Goal: Feedback & Contribution: Contribute content

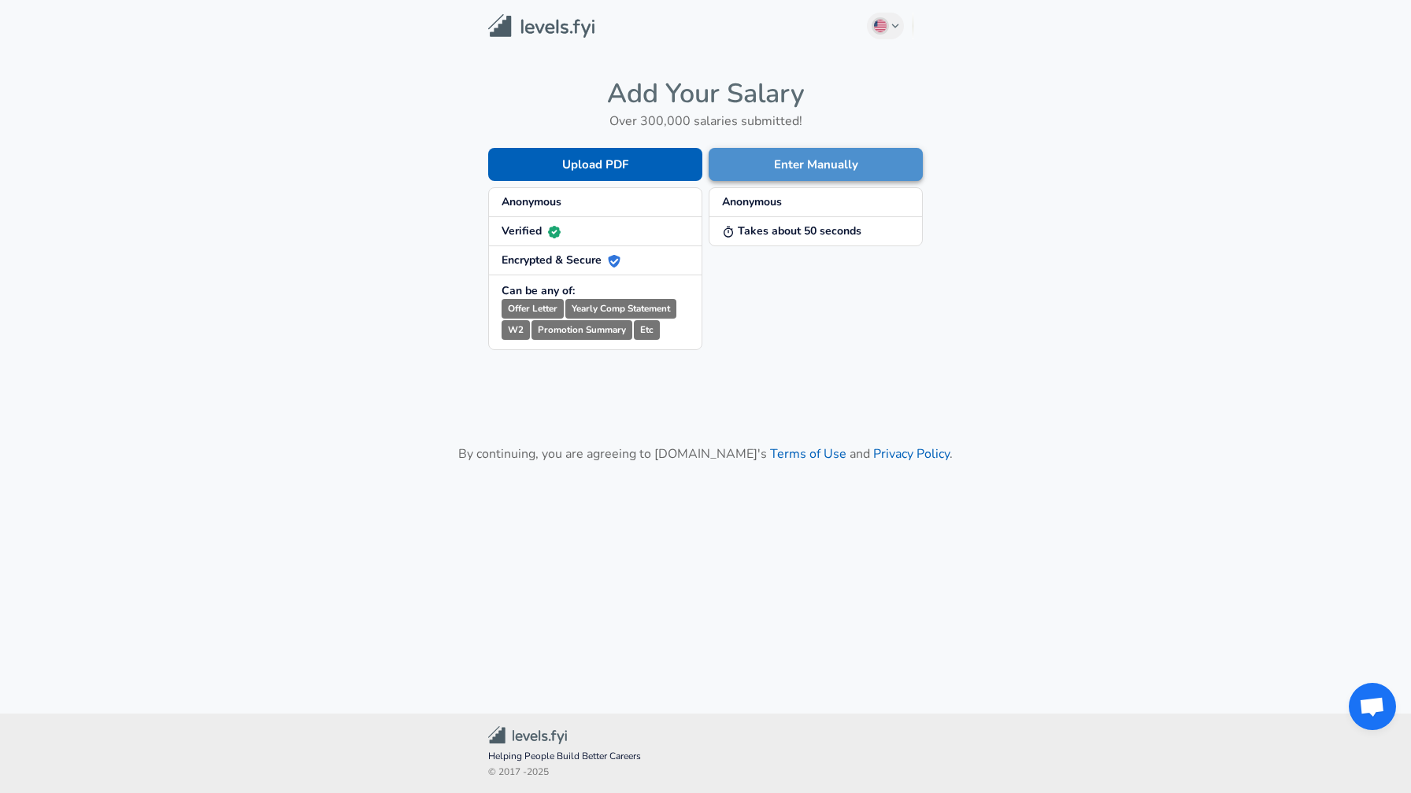
click at [779, 177] on button "Enter Manually" at bounding box center [815, 164] width 214 height 33
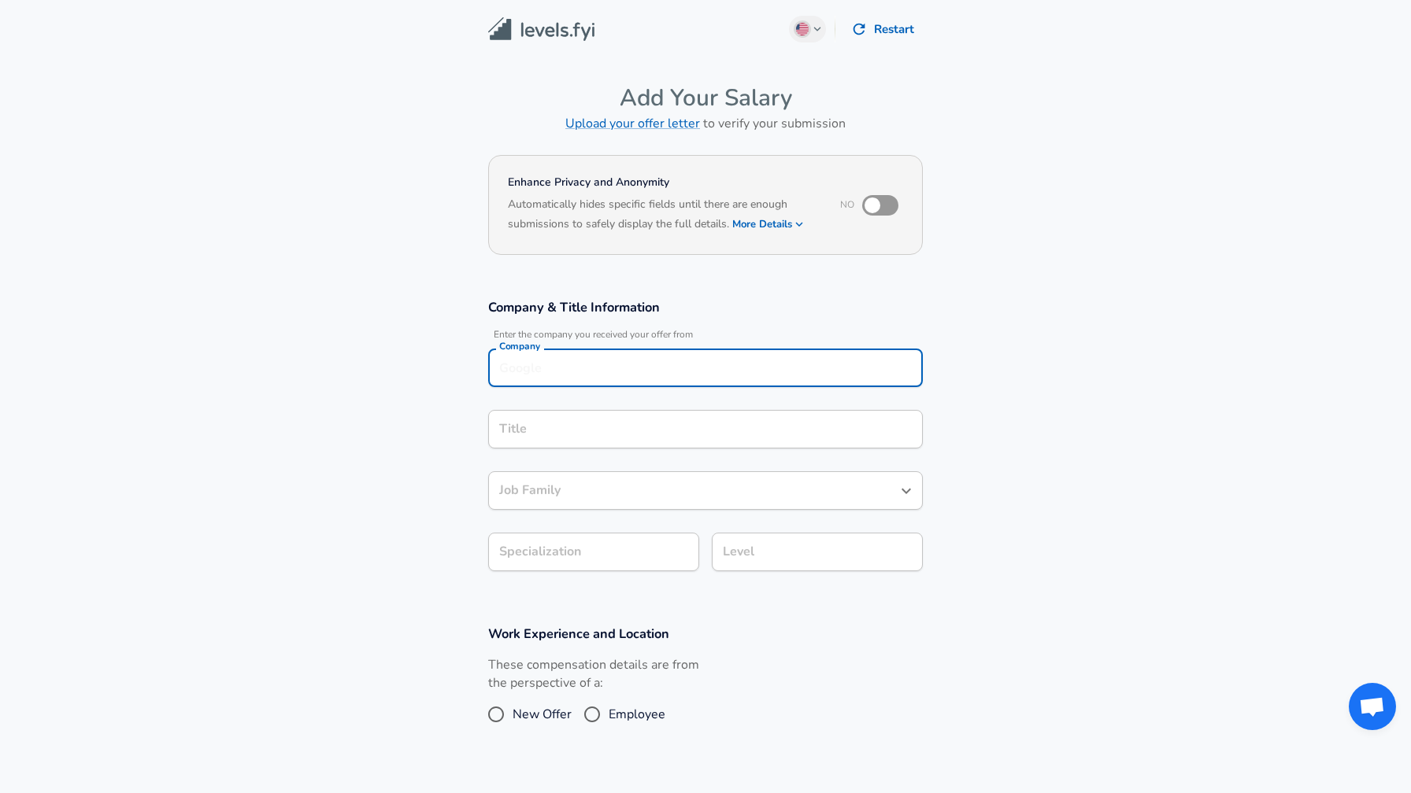
scroll to position [16, 0]
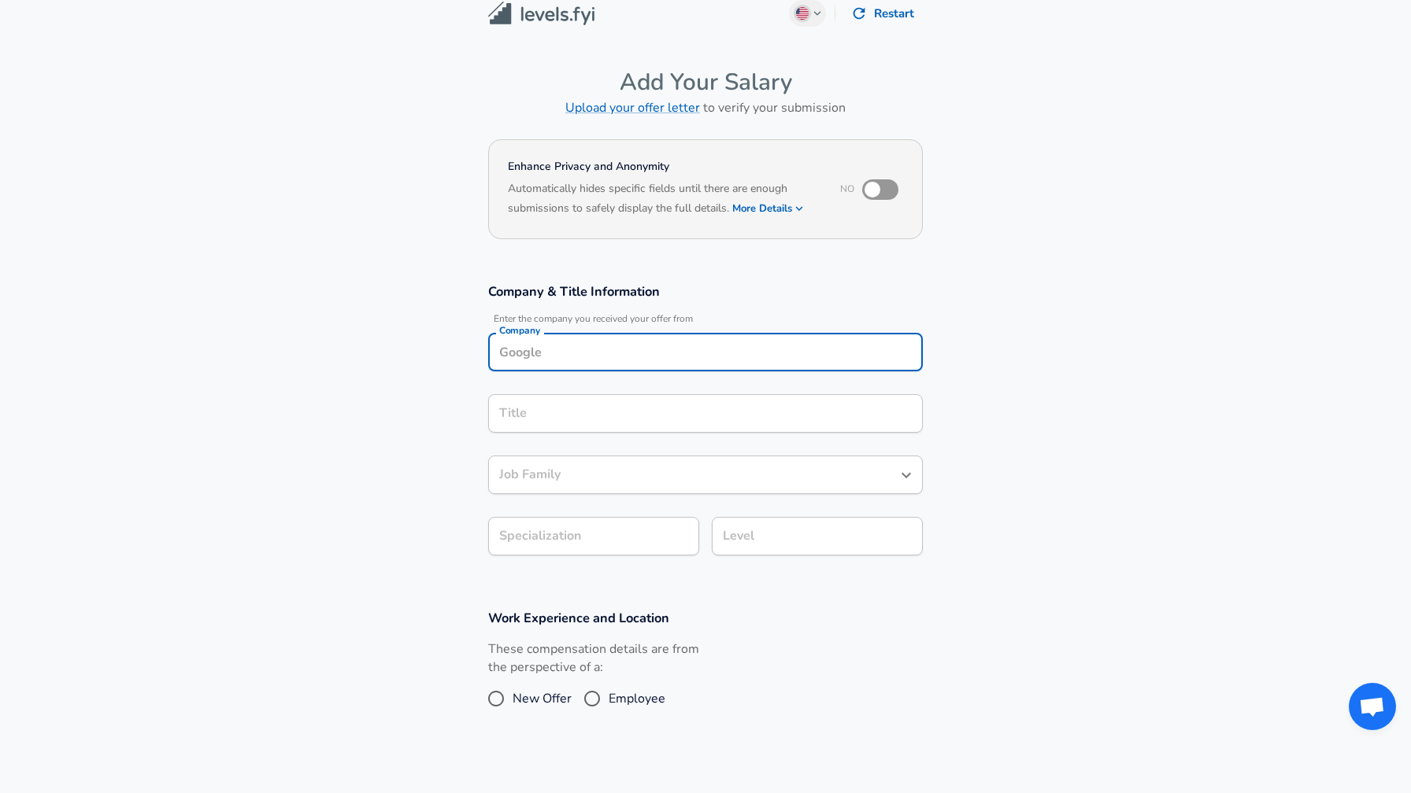
click at [605, 352] on input "Company" at bounding box center [705, 352] width 420 height 24
click at [581, 389] on li "Whirlpool" at bounding box center [705, 391] width 435 height 24
click at [539, 427] on div "Title" at bounding box center [705, 413] width 435 height 39
type input "Whirlpool"
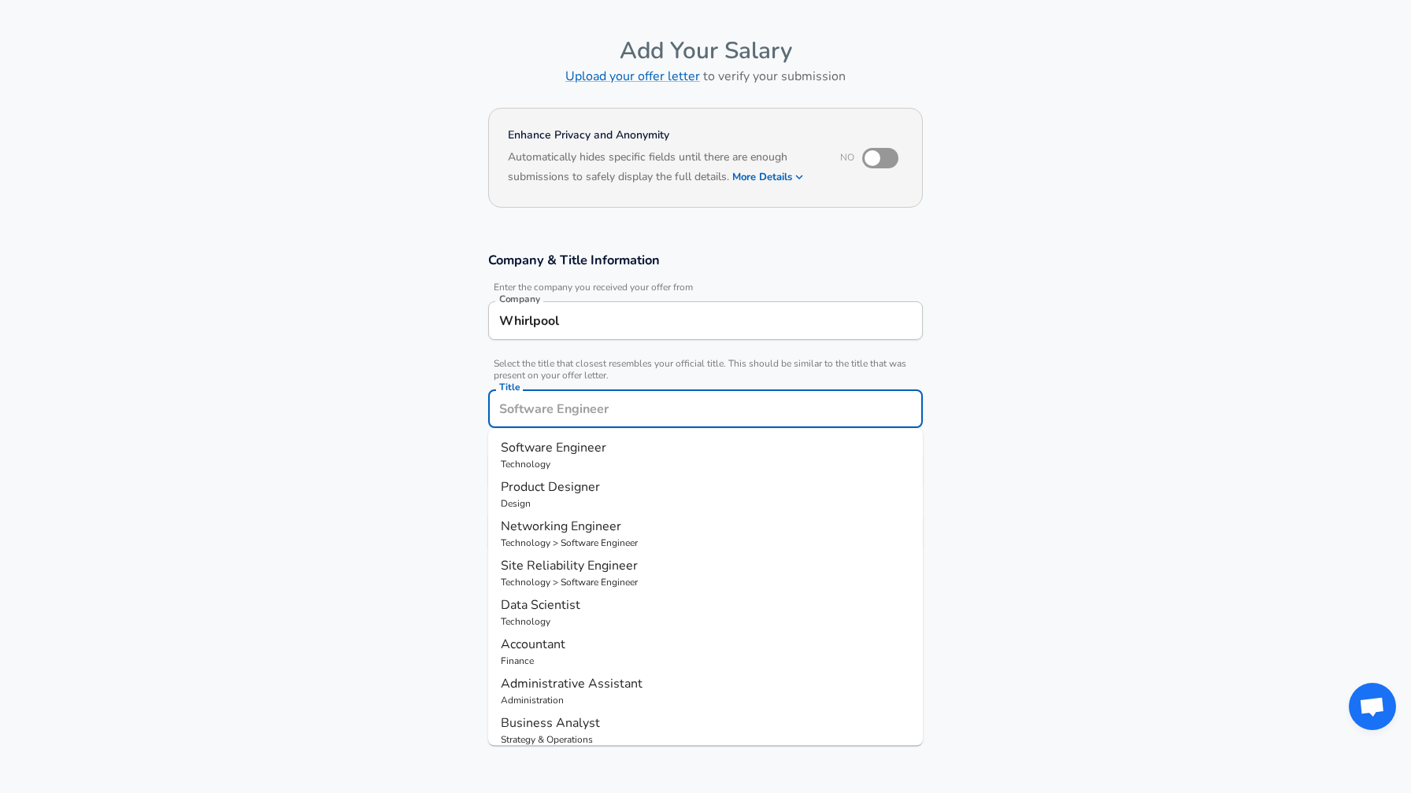
click at [538, 444] on span "Software Engineer" at bounding box center [553, 447] width 105 height 17
type input "Software Engineer"
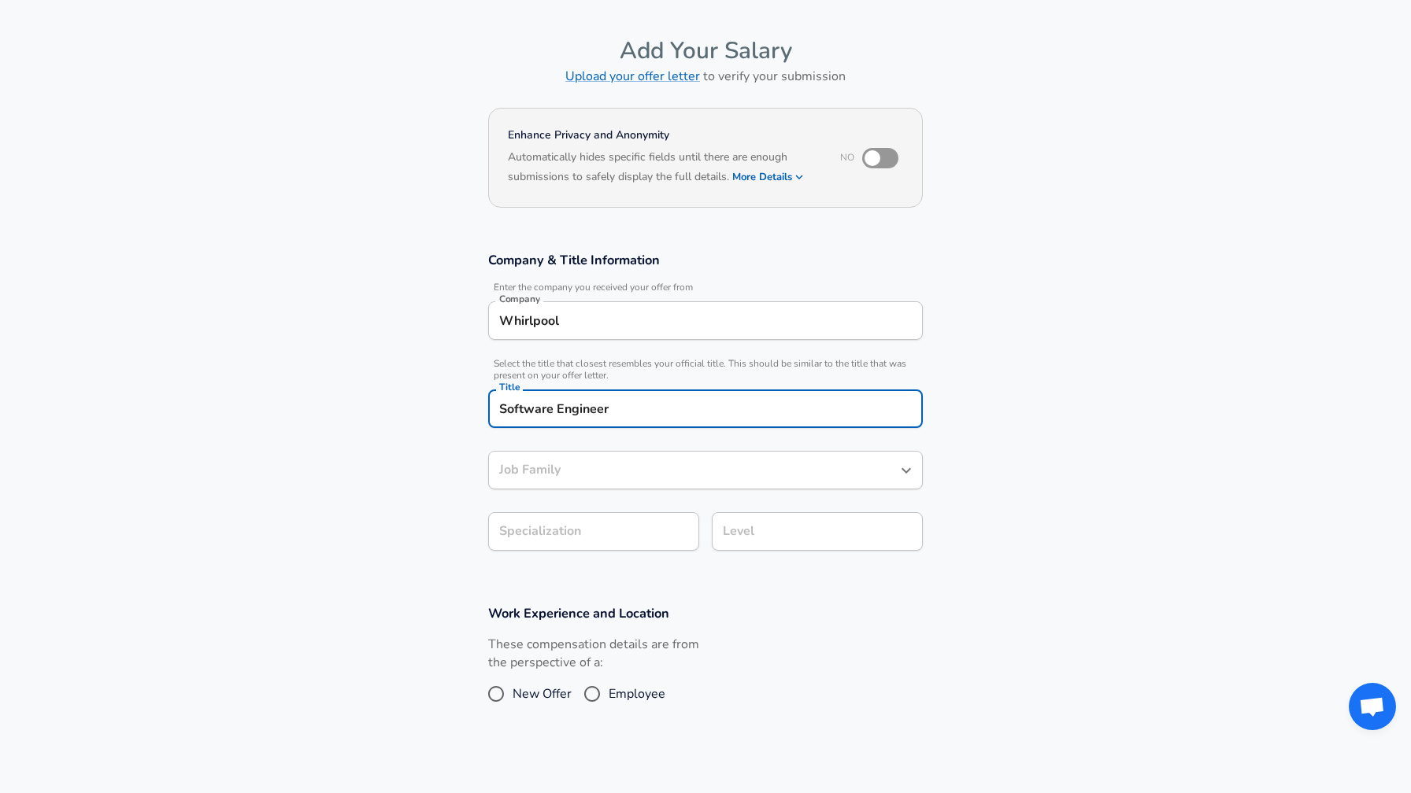
type input "Software Engineer"
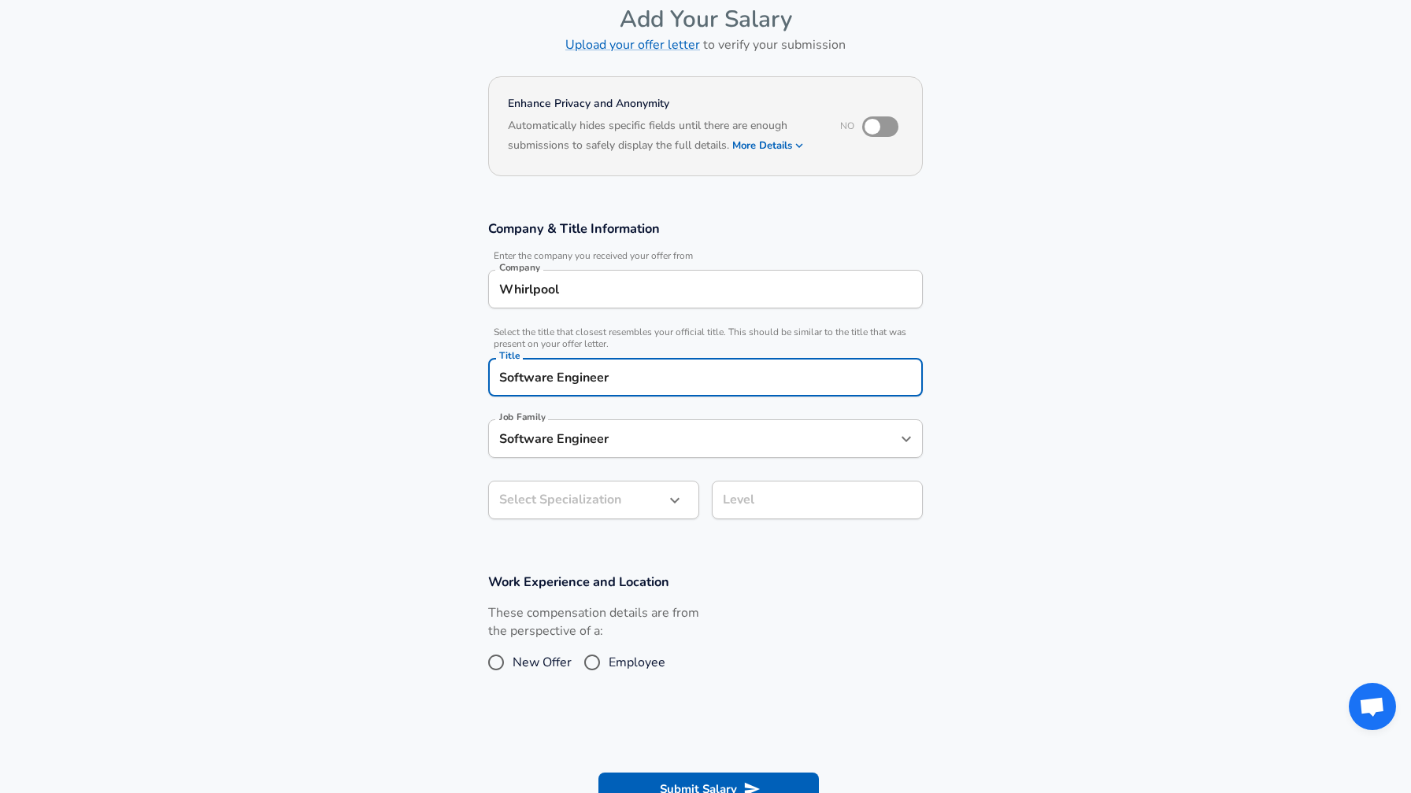
click at [549, 451] on input "Software Engineer" at bounding box center [693, 439] width 397 height 24
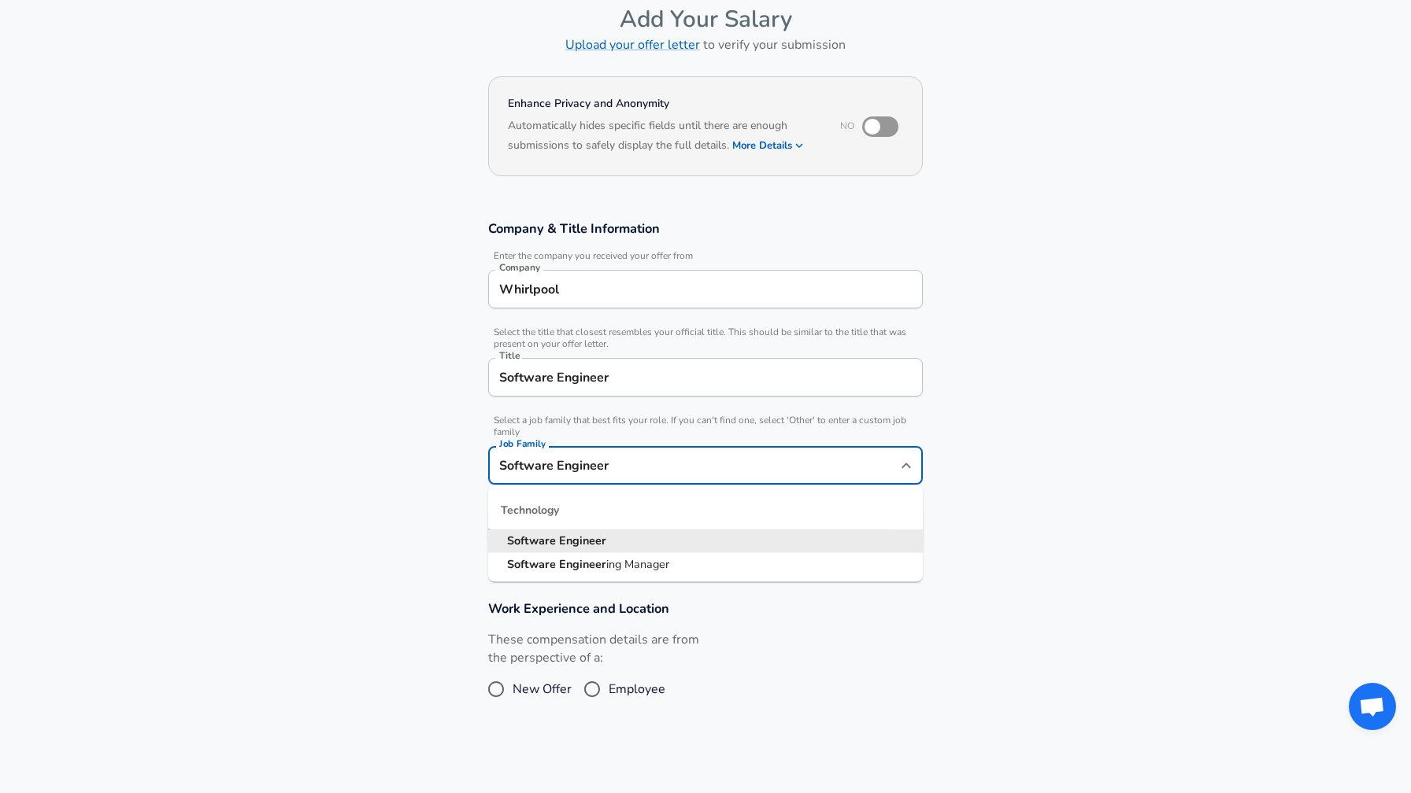
click at [455, 457] on section "Company & Title Information Enter the company you received your offer from Comp…" at bounding box center [705, 392] width 1411 height 380
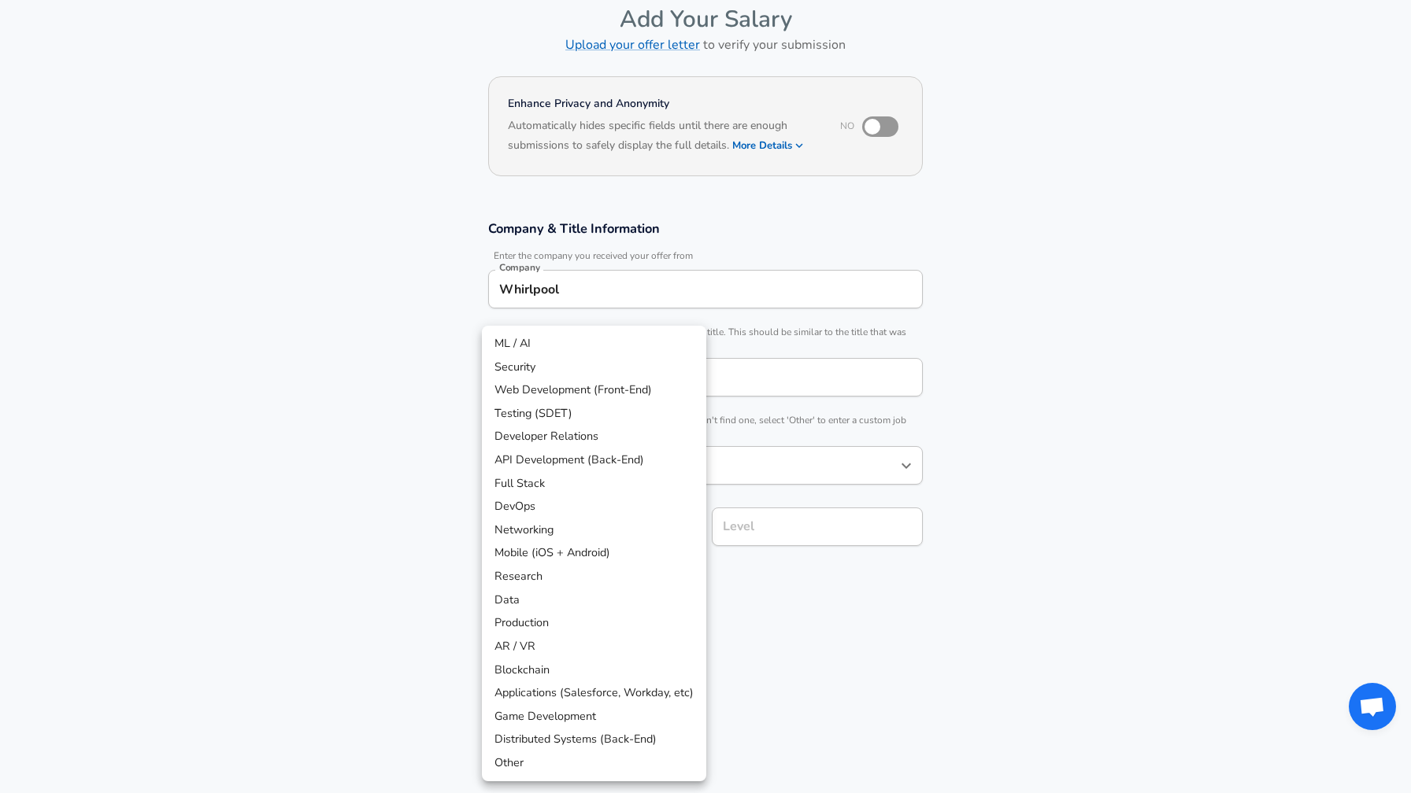
click at [565, 536] on body "English ([GEOGRAPHIC_DATA]) Change Restart Add Your Salary Upload your offer le…" at bounding box center [705, 317] width 1411 height 793
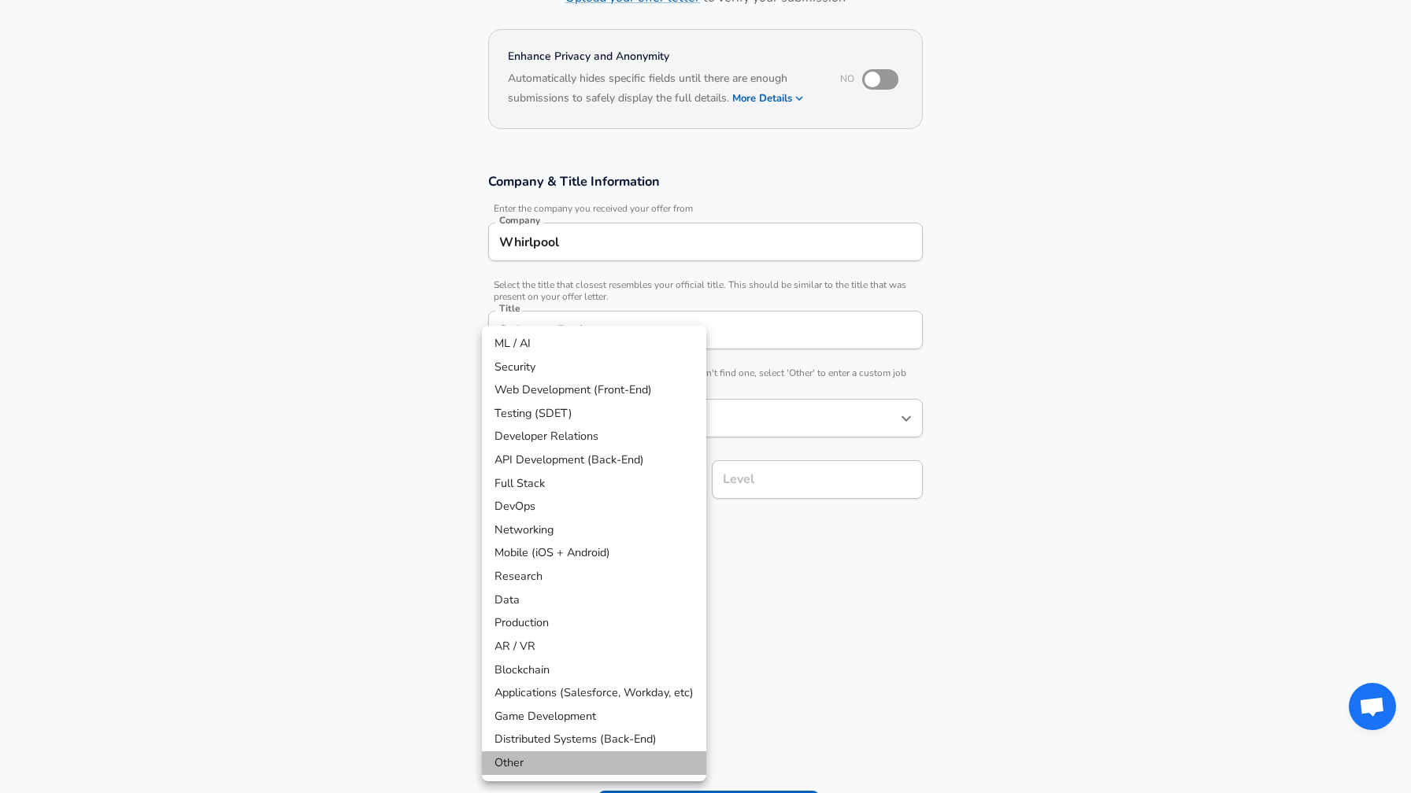
click at [539, 760] on li "Other" at bounding box center [594, 764] width 224 height 24
type input "Other"
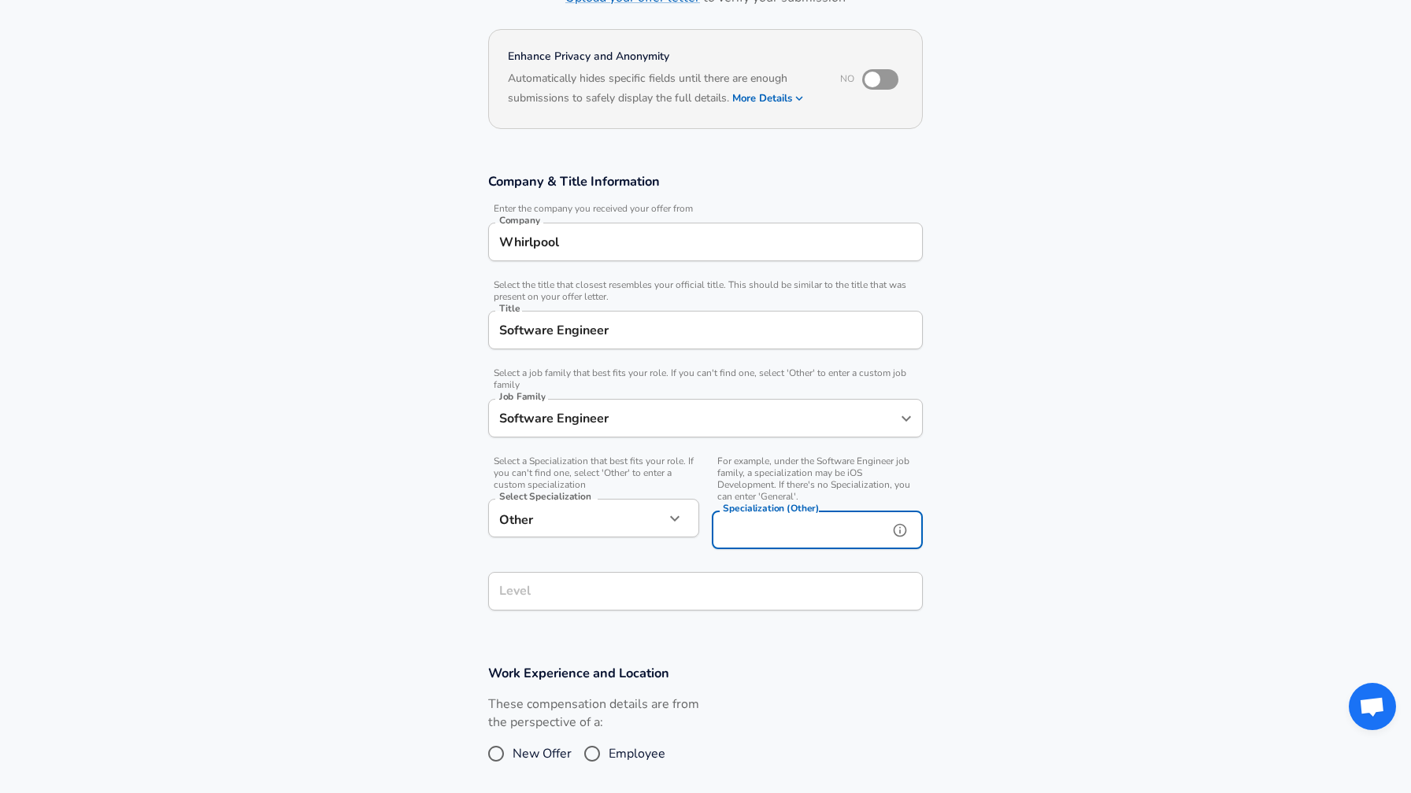
click at [771, 537] on input "Specialization (Other)" at bounding box center [797, 530] width 170 height 39
type input "Embedded"
click at [653, 584] on input "Level" at bounding box center [705, 591] width 420 height 24
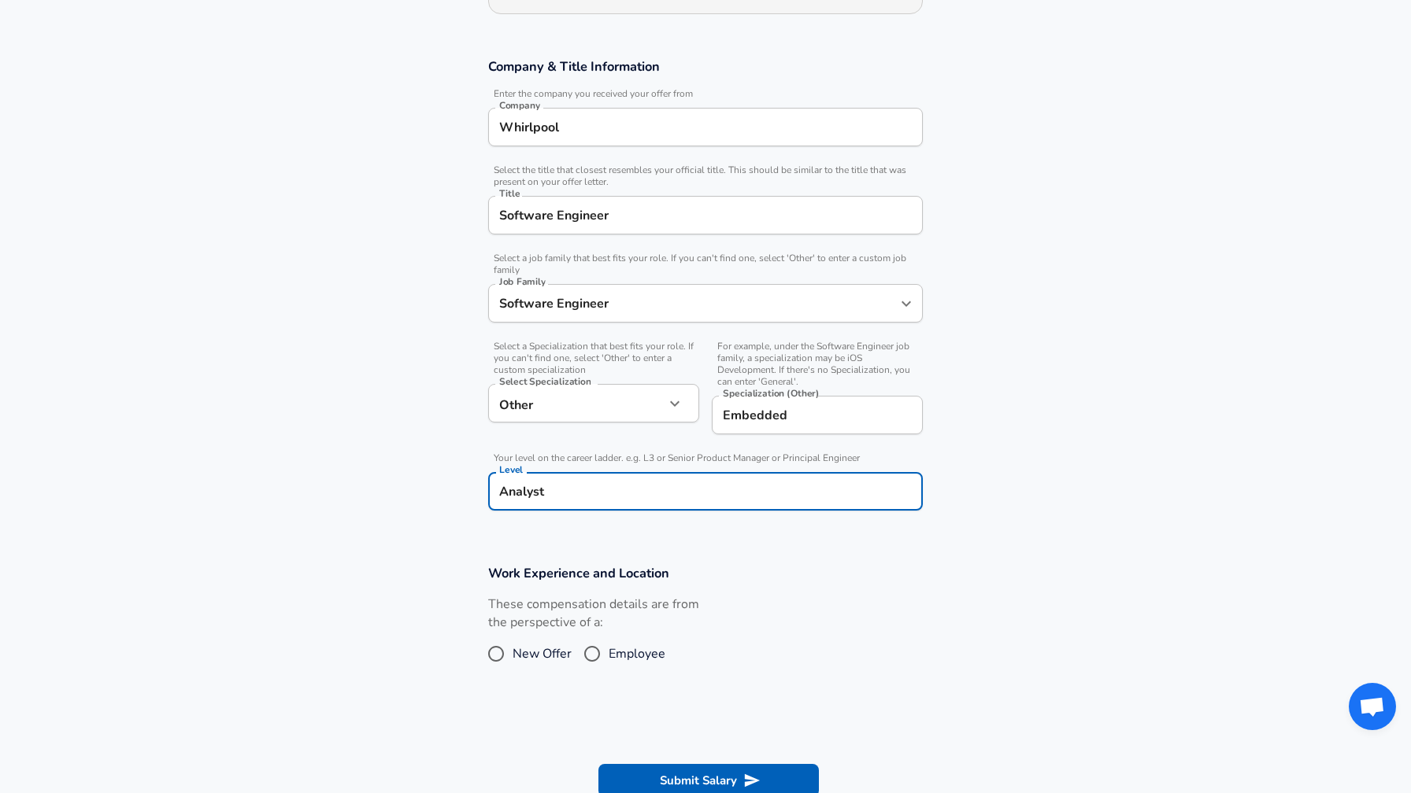
scroll to position [263, 0]
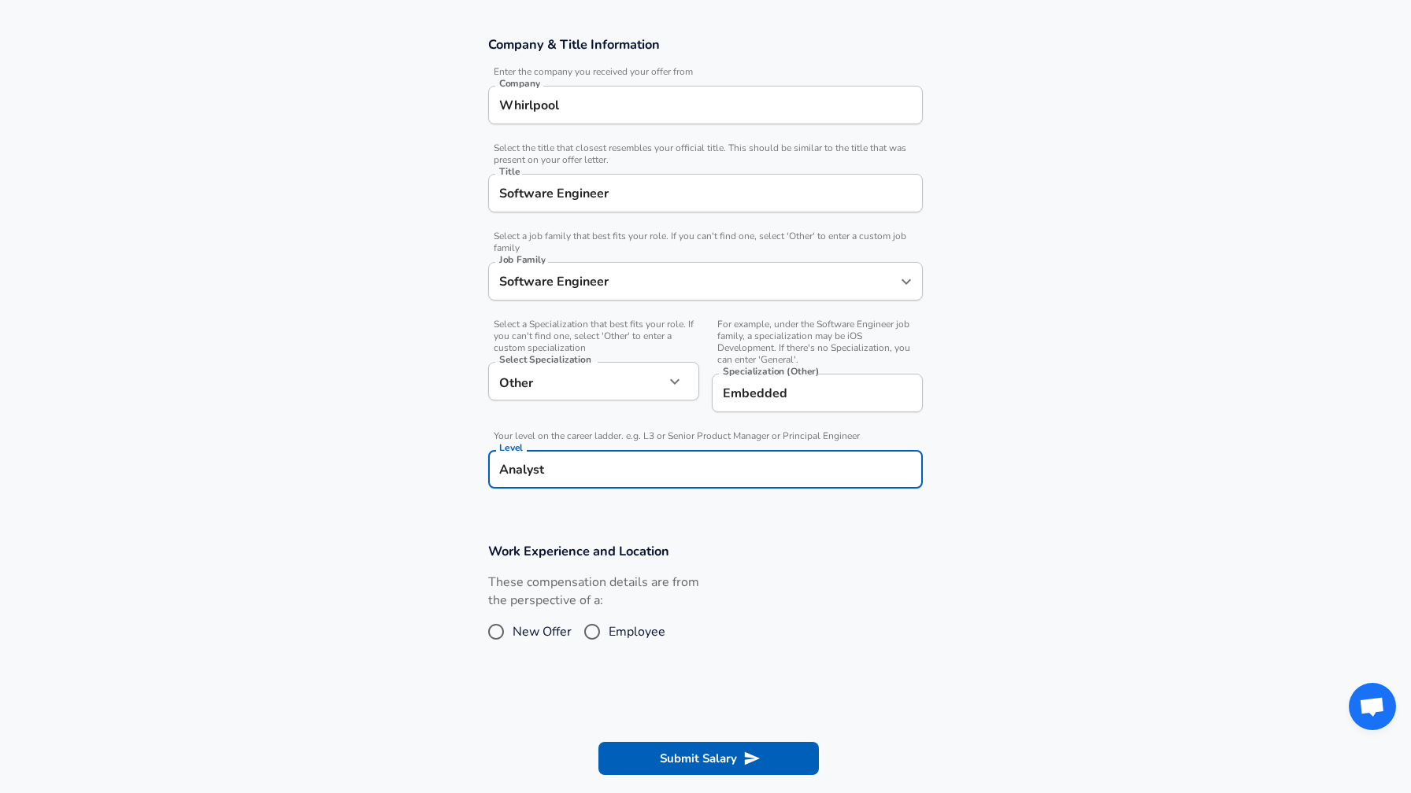
type input "Analyst"
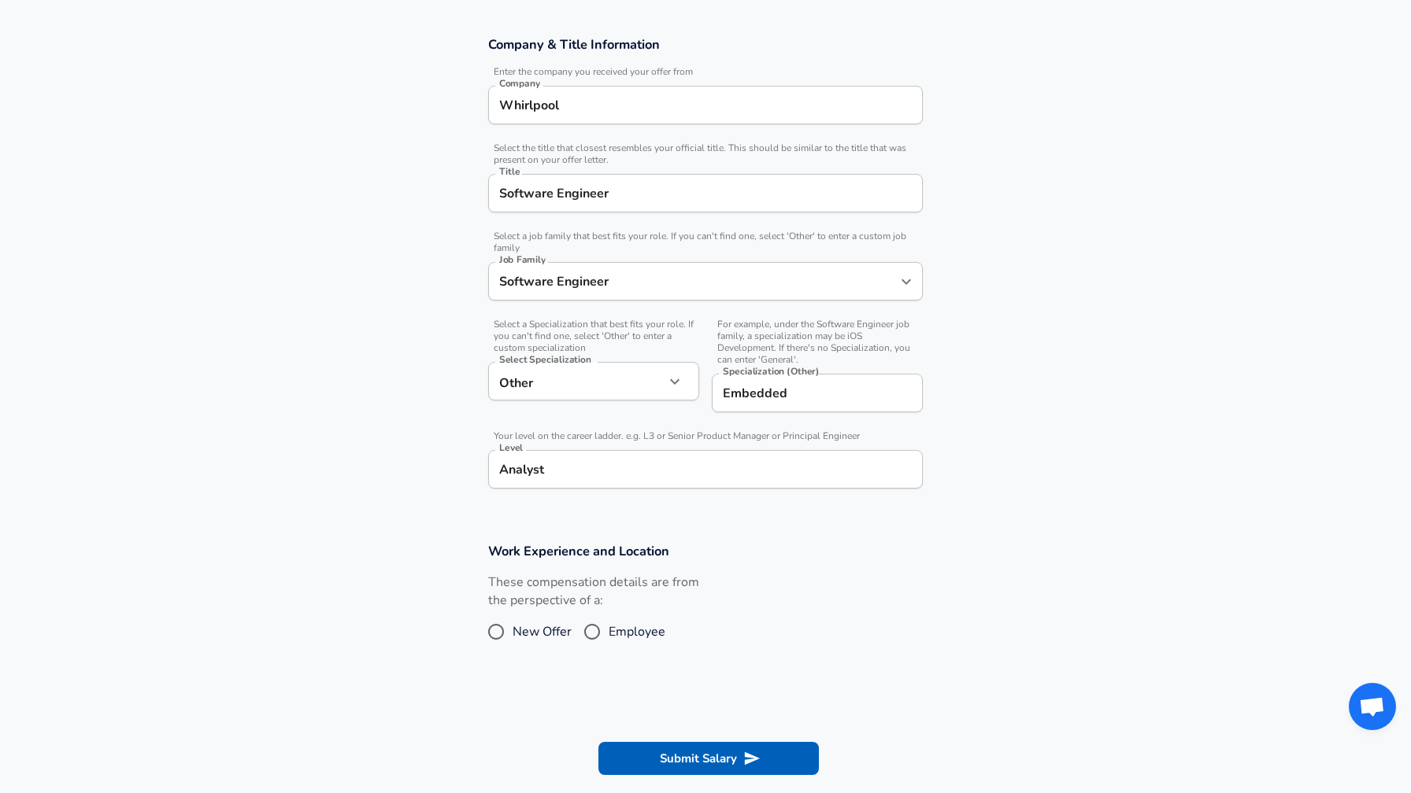
click at [618, 631] on span "Employee" at bounding box center [636, 632] width 57 height 19
click at [608, 631] on input "Employee" at bounding box center [591, 631] width 33 height 25
radio input "true"
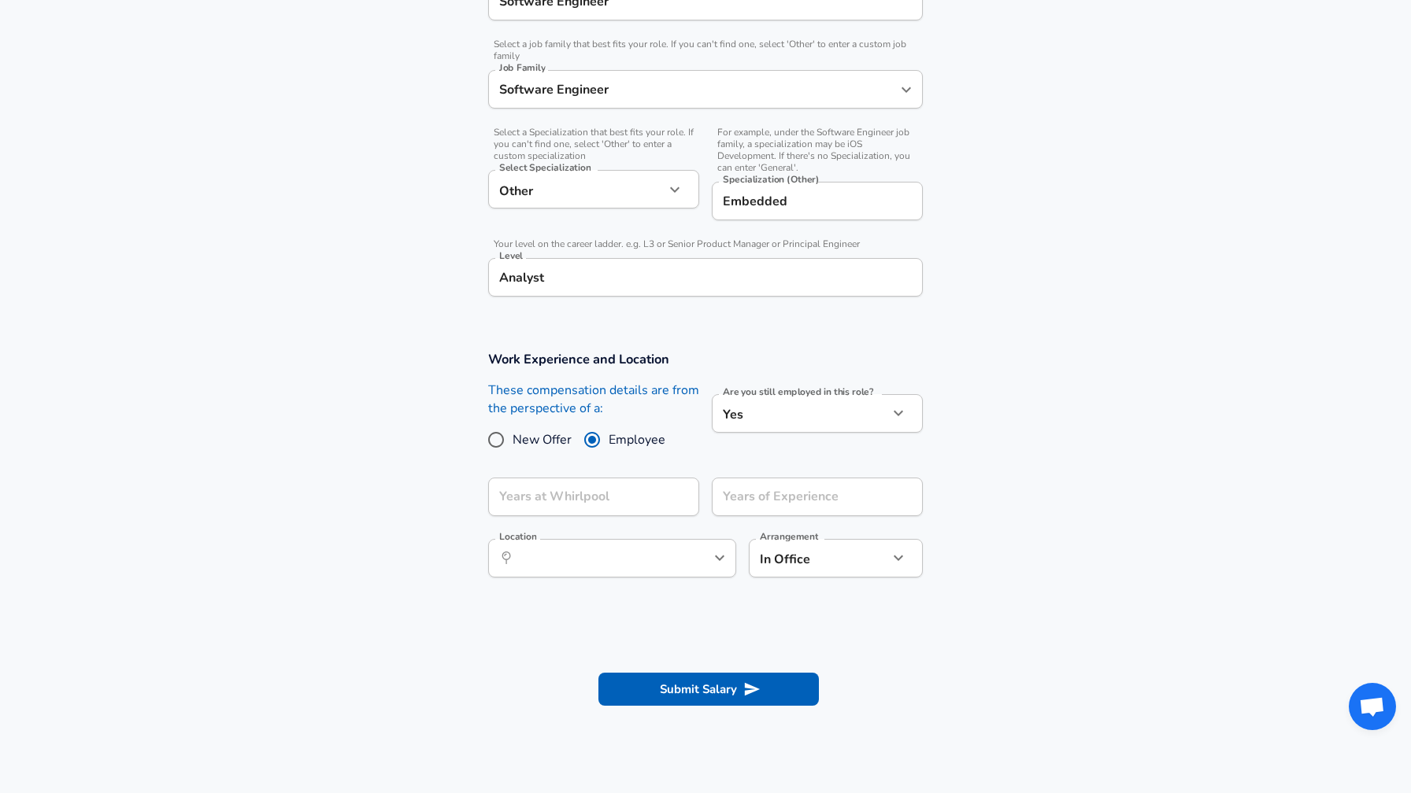
scroll to position [529, 0]
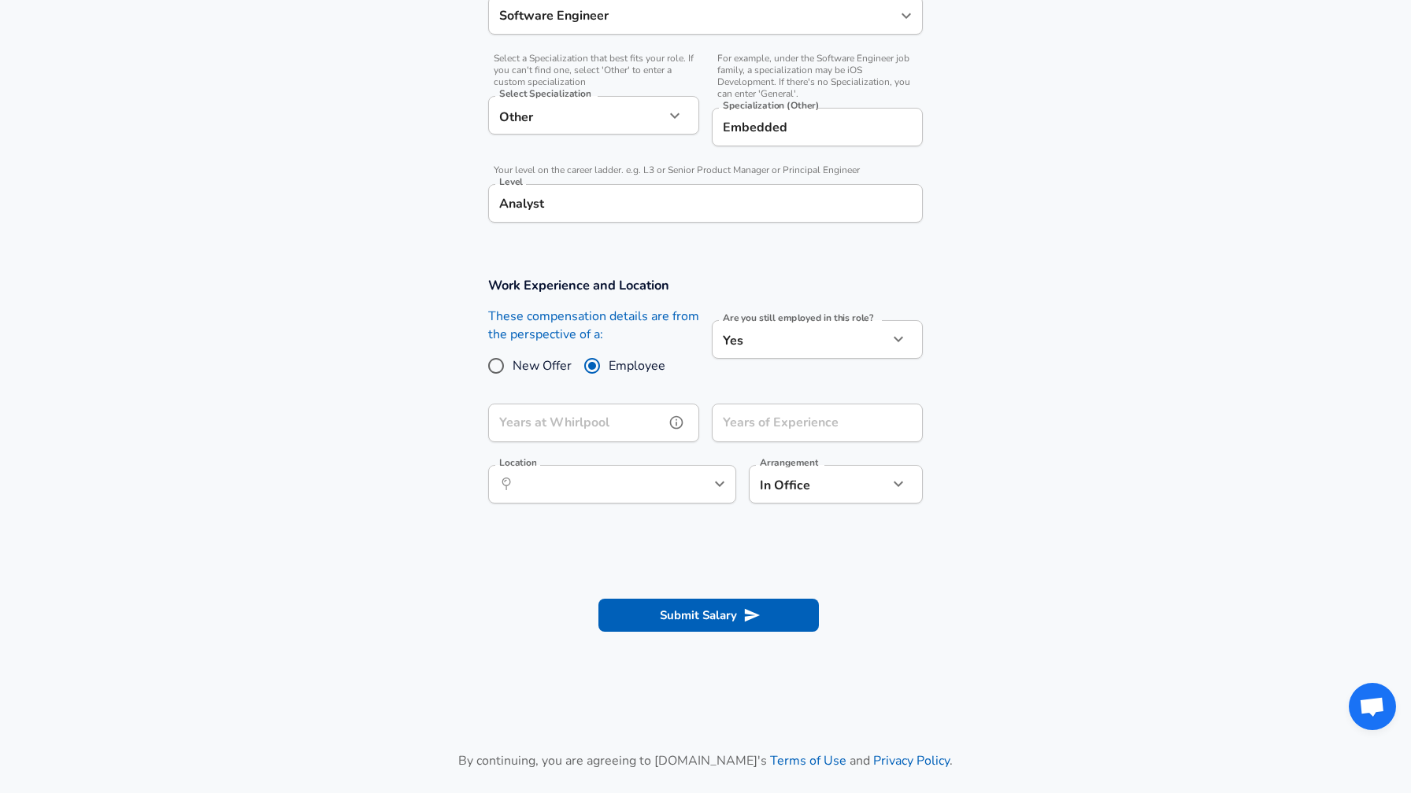
click at [564, 411] on input "Years at Whirlpool" at bounding box center [576, 423] width 176 height 39
type input "4"
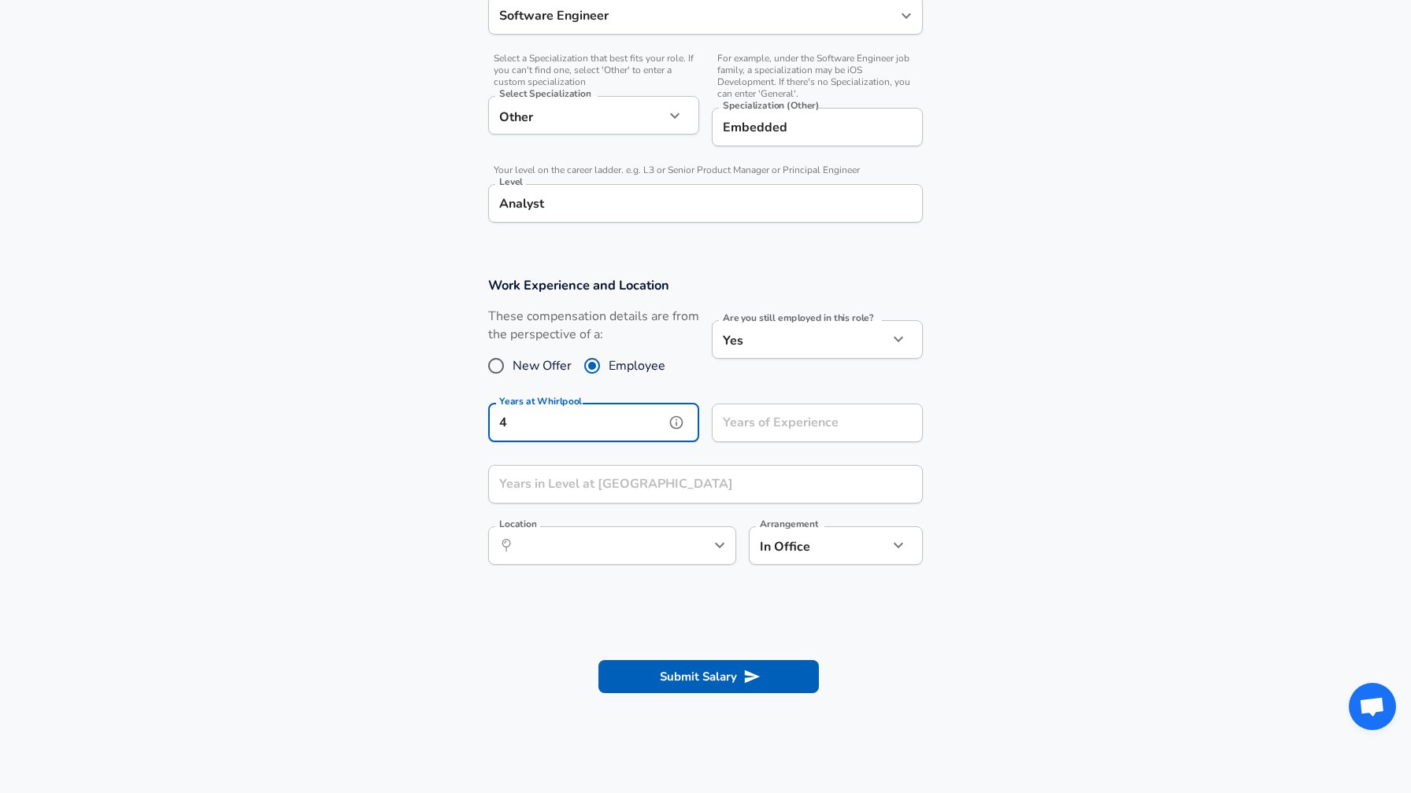
type input "4"
click at [767, 417] on input "Years of Experience" at bounding box center [800, 423] width 176 height 39
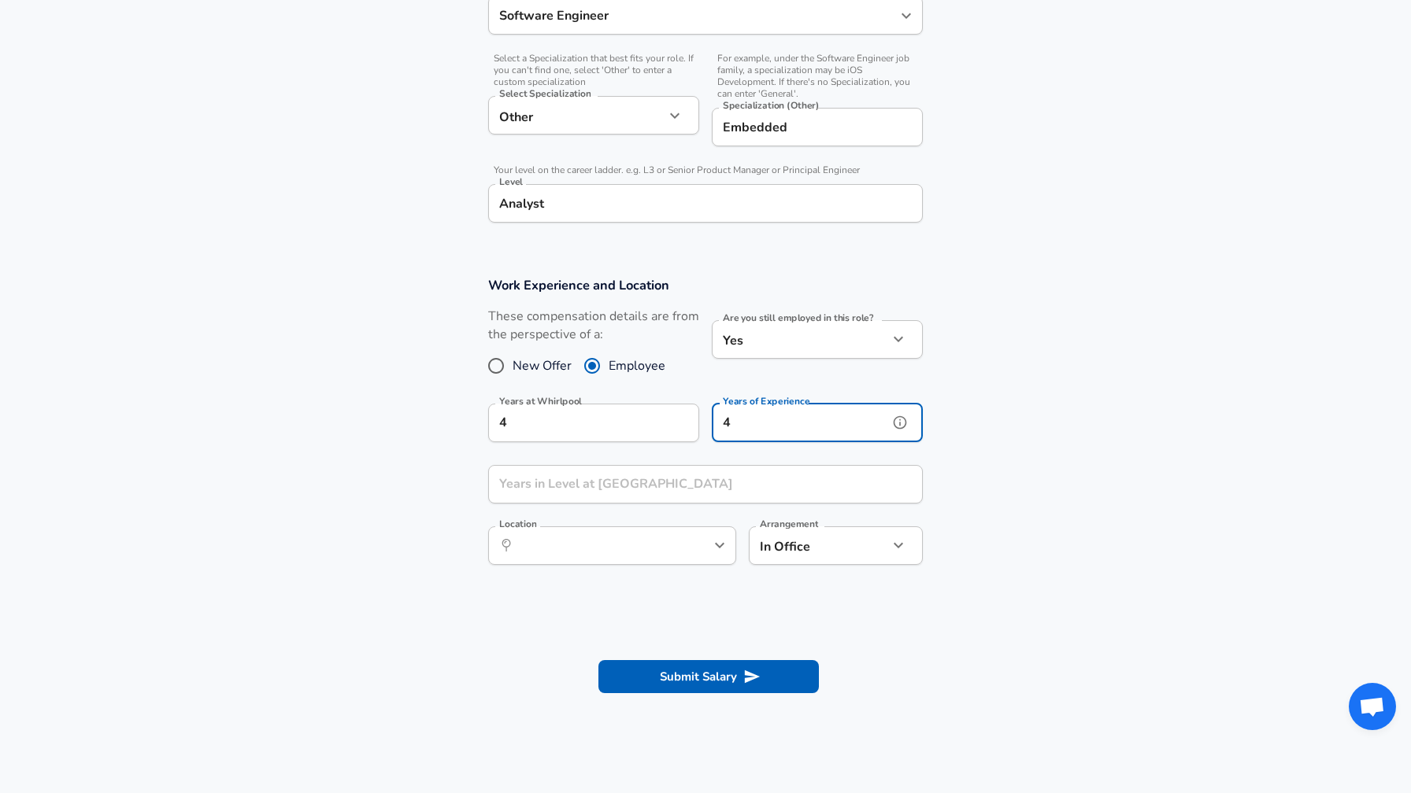
type input "4"
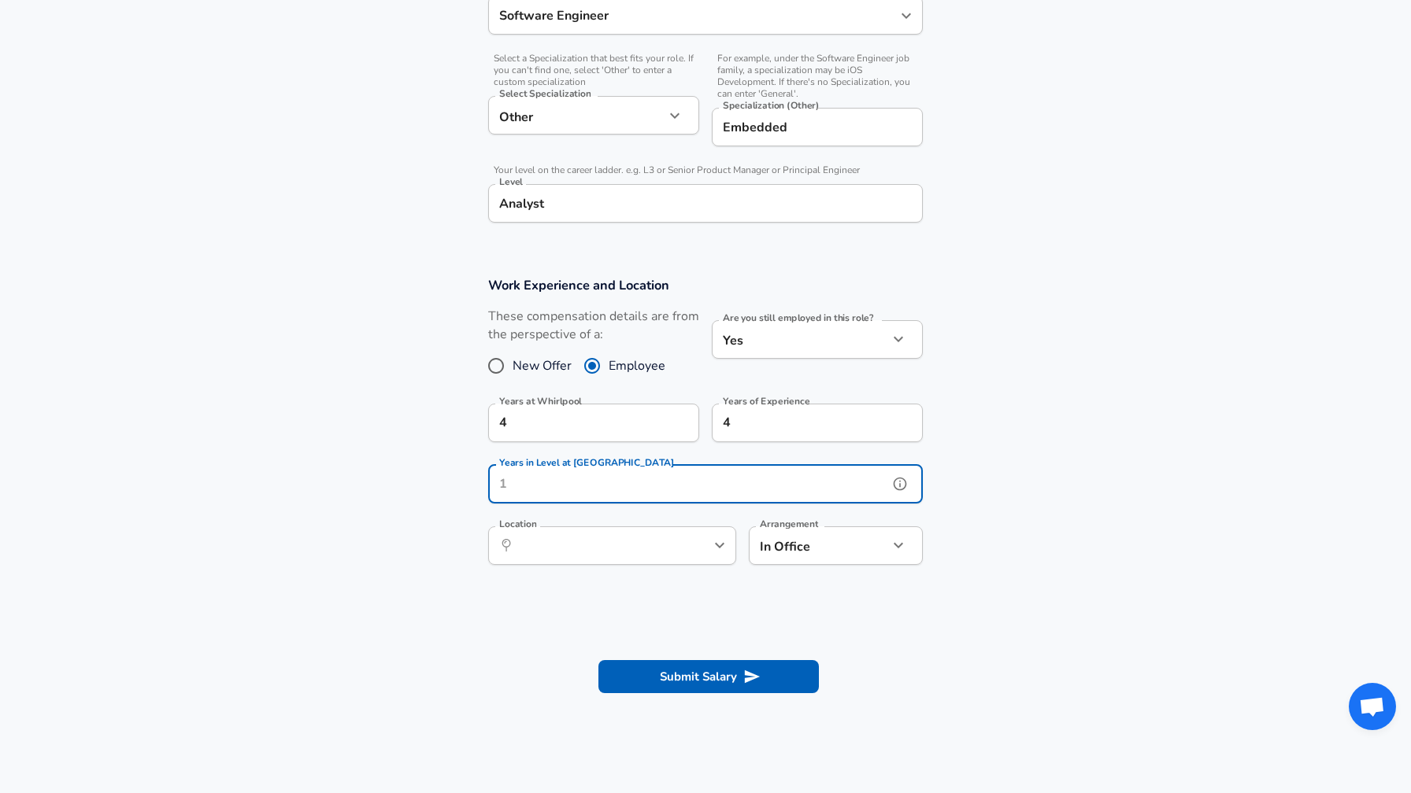
click at [681, 473] on input "Years in Level at [GEOGRAPHIC_DATA]" at bounding box center [688, 484] width 400 height 39
type input "4"
type input "2"
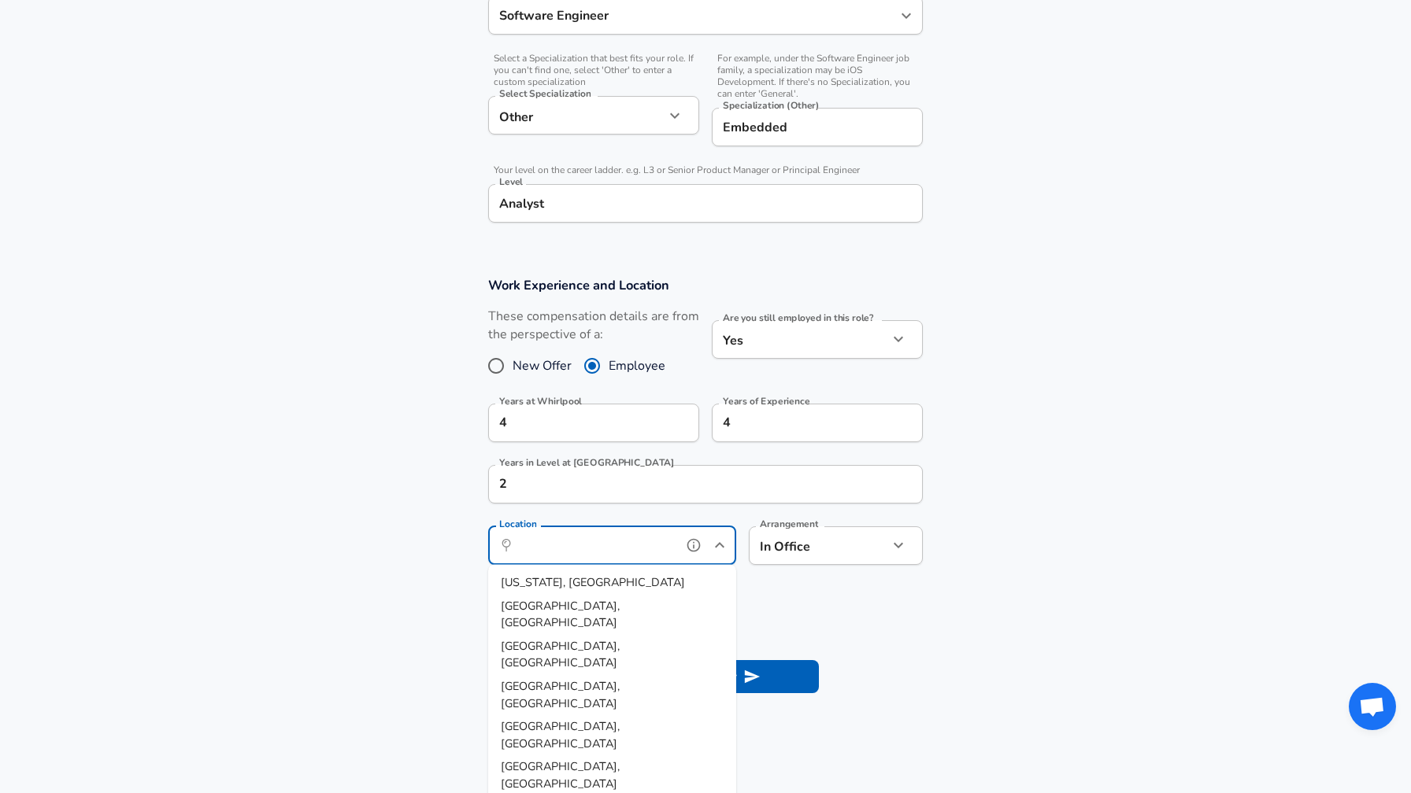
click at [646, 546] on input "Location" at bounding box center [594, 546] width 161 height 24
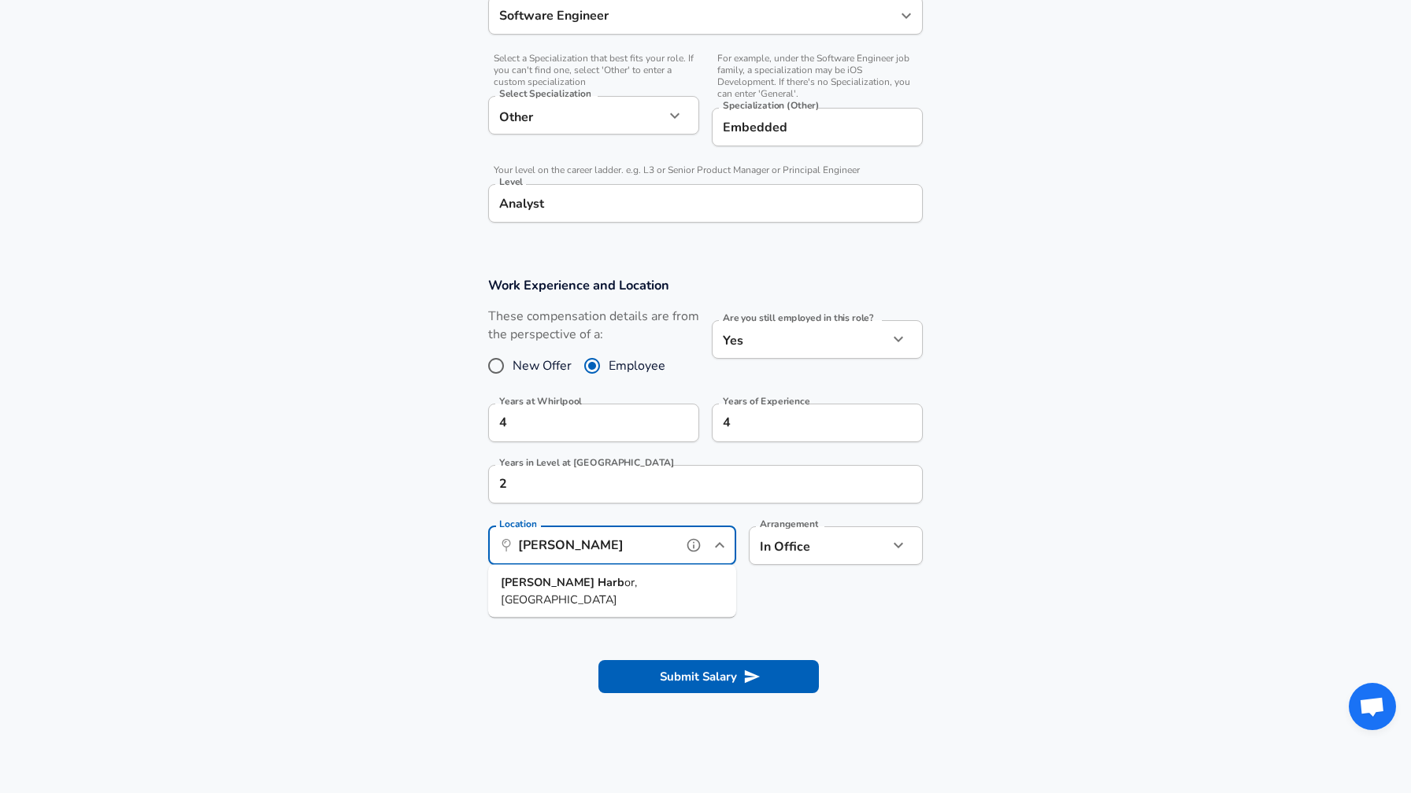
click at [608, 586] on li "[PERSON_NAME] or, [GEOGRAPHIC_DATA]" at bounding box center [612, 591] width 248 height 40
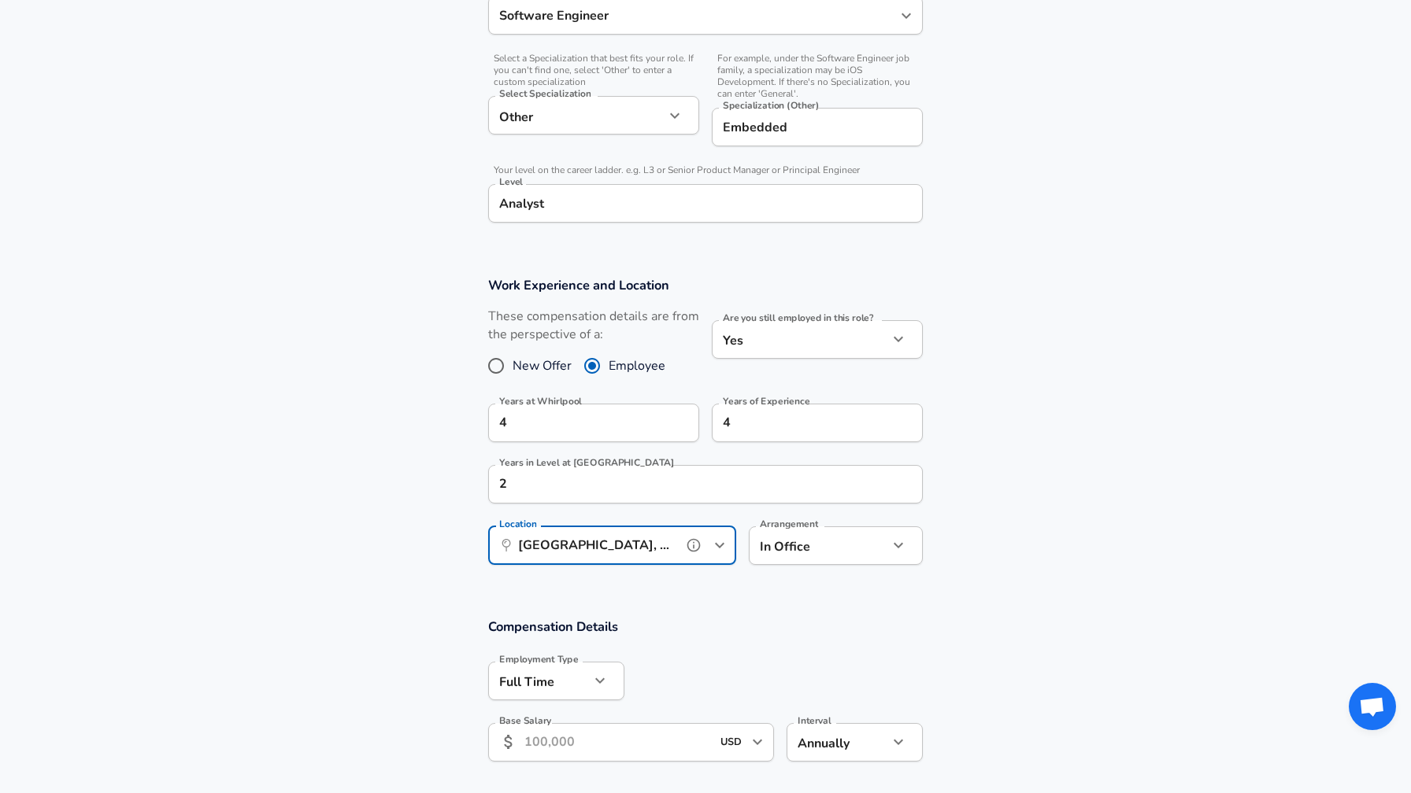
scroll to position [839, 0]
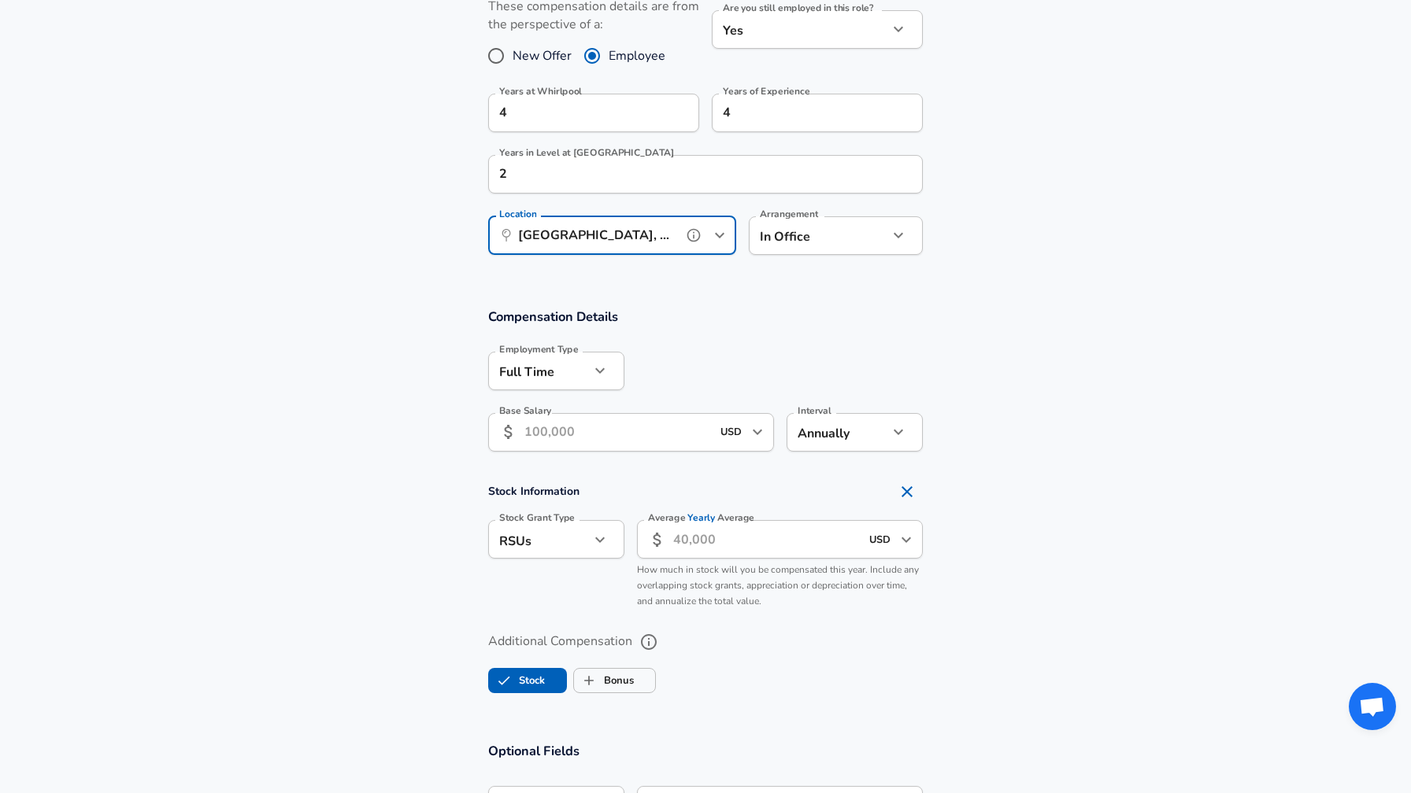
type input "[GEOGRAPHIC_DATA], [GEOGRAPHIC_DATA]"
click at [582, 439] on input "Base Salary" at bounding box center [617, 432] width 187 height 39
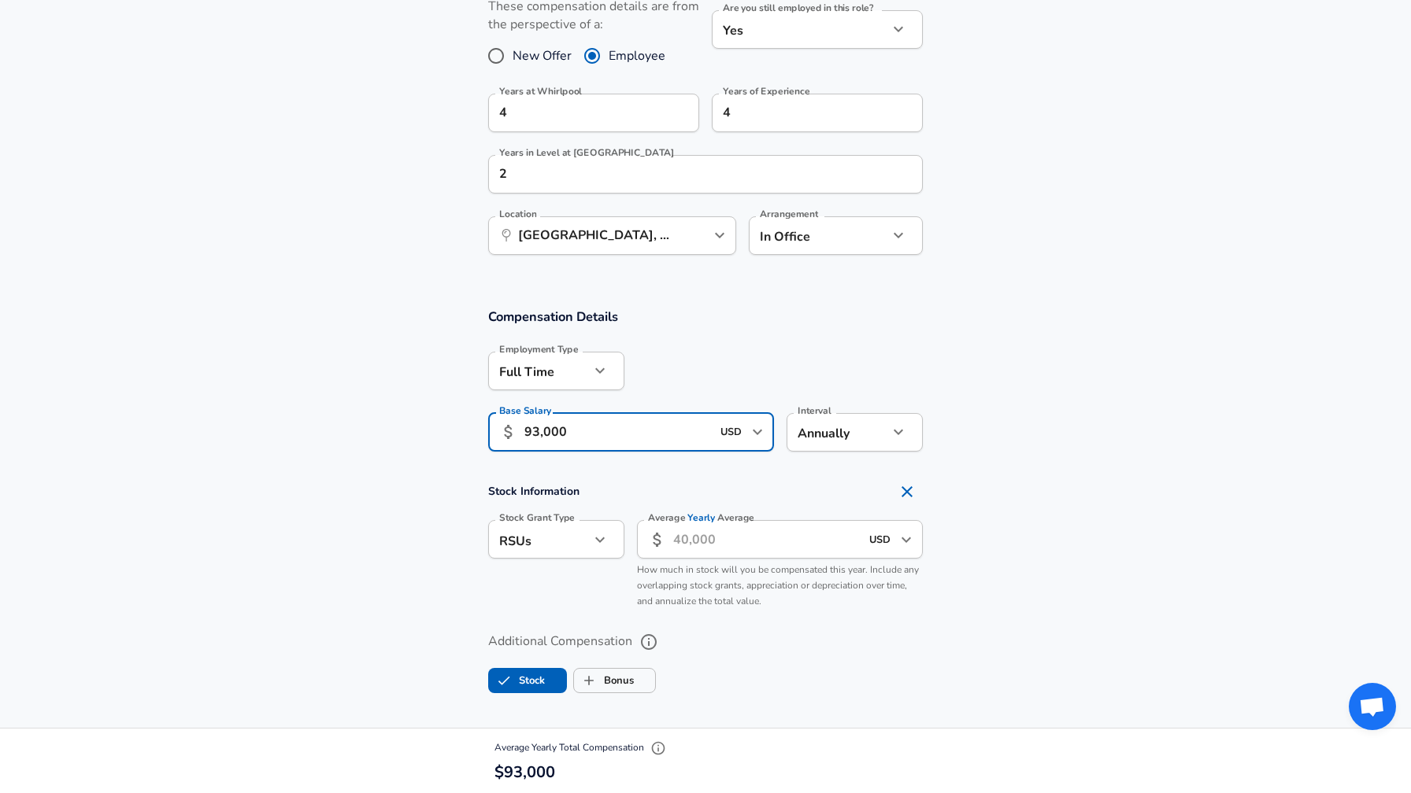
type input "93,000"
click at [910, 488] on icon "Remove Section" at bounding box center [906, 491] width 11 height 11
checkbox input "false"
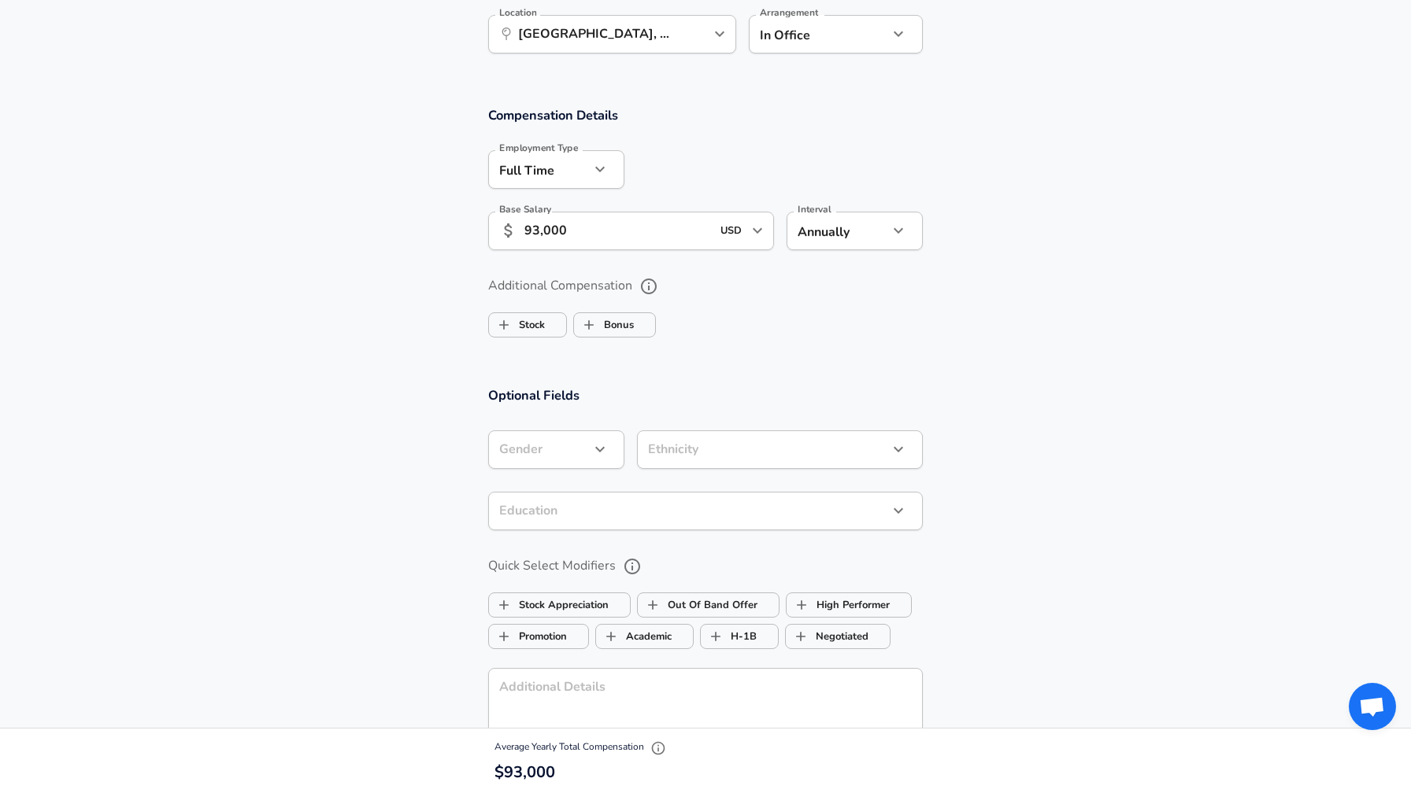
scroll to position [1072, 0]
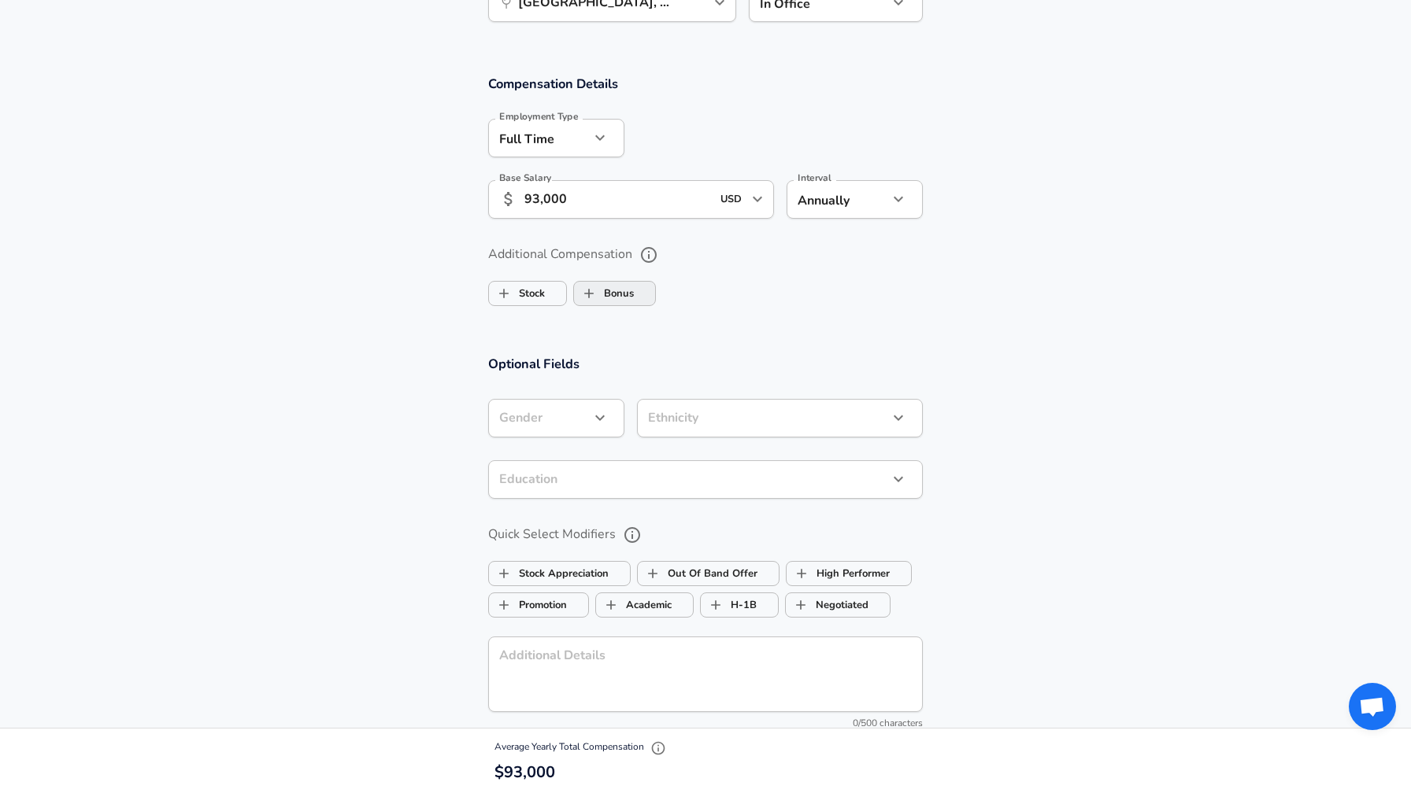
click at [656, 291] on button "Bonus" at bounding box center [614, 293] width 83 height 25
checkbox input "true"
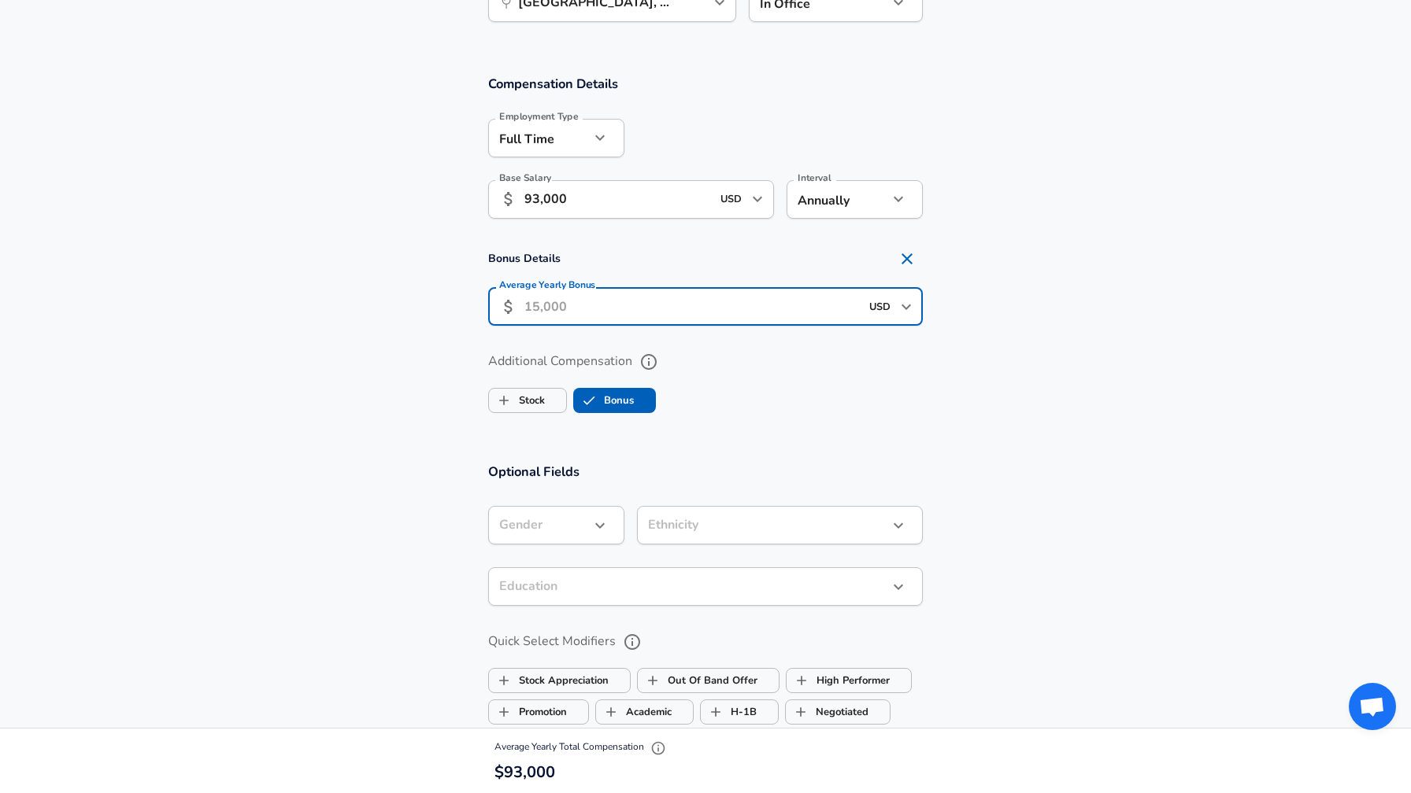
click at [602, 306] on input "Average Yearly Bonus" at bounding box center [691, 306] width 335 height 39
click at [886, 314] on input "USD" at bounding box center [879, 306] width 31 height 24
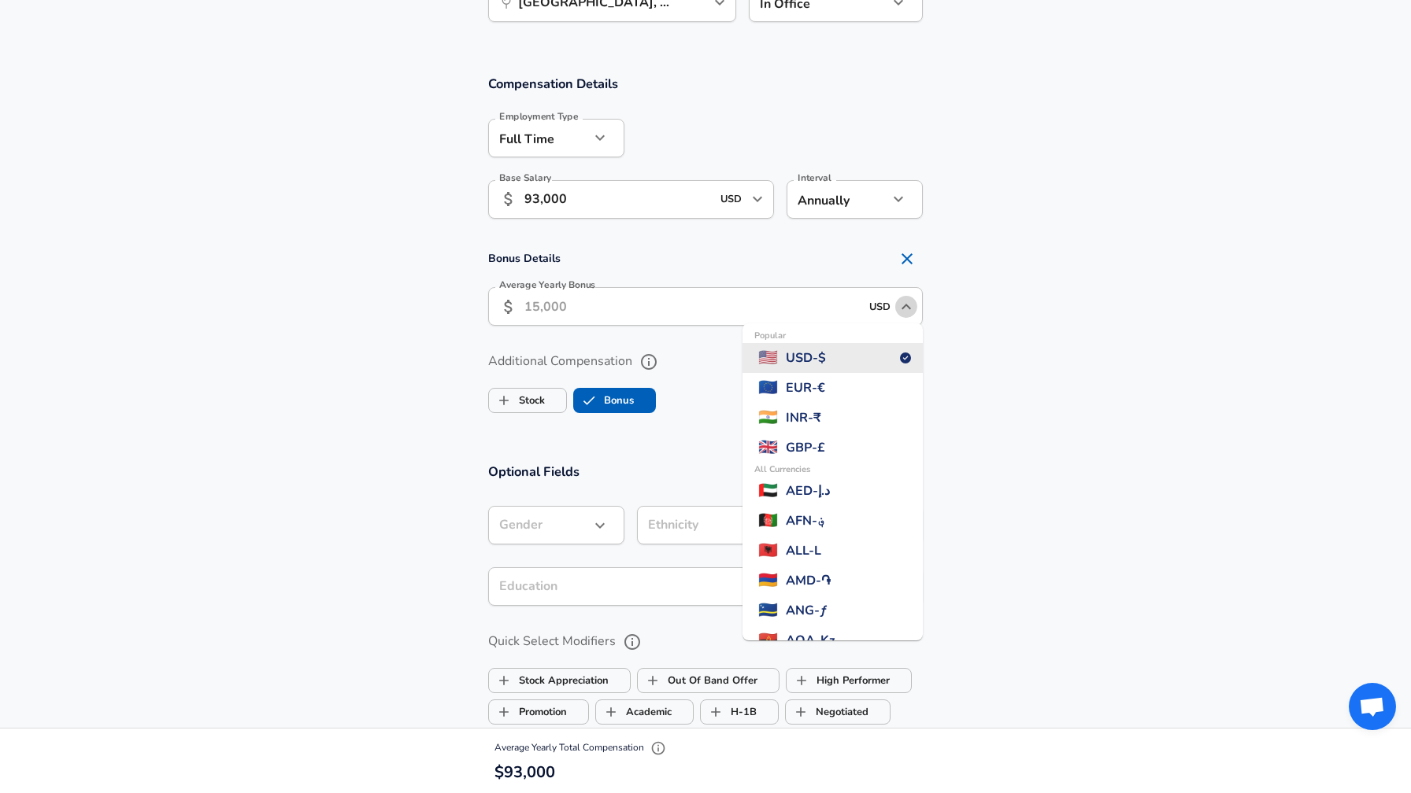
click at [904, 314] on icon "Close" at bounding box center [906, 307] width 19 height 19
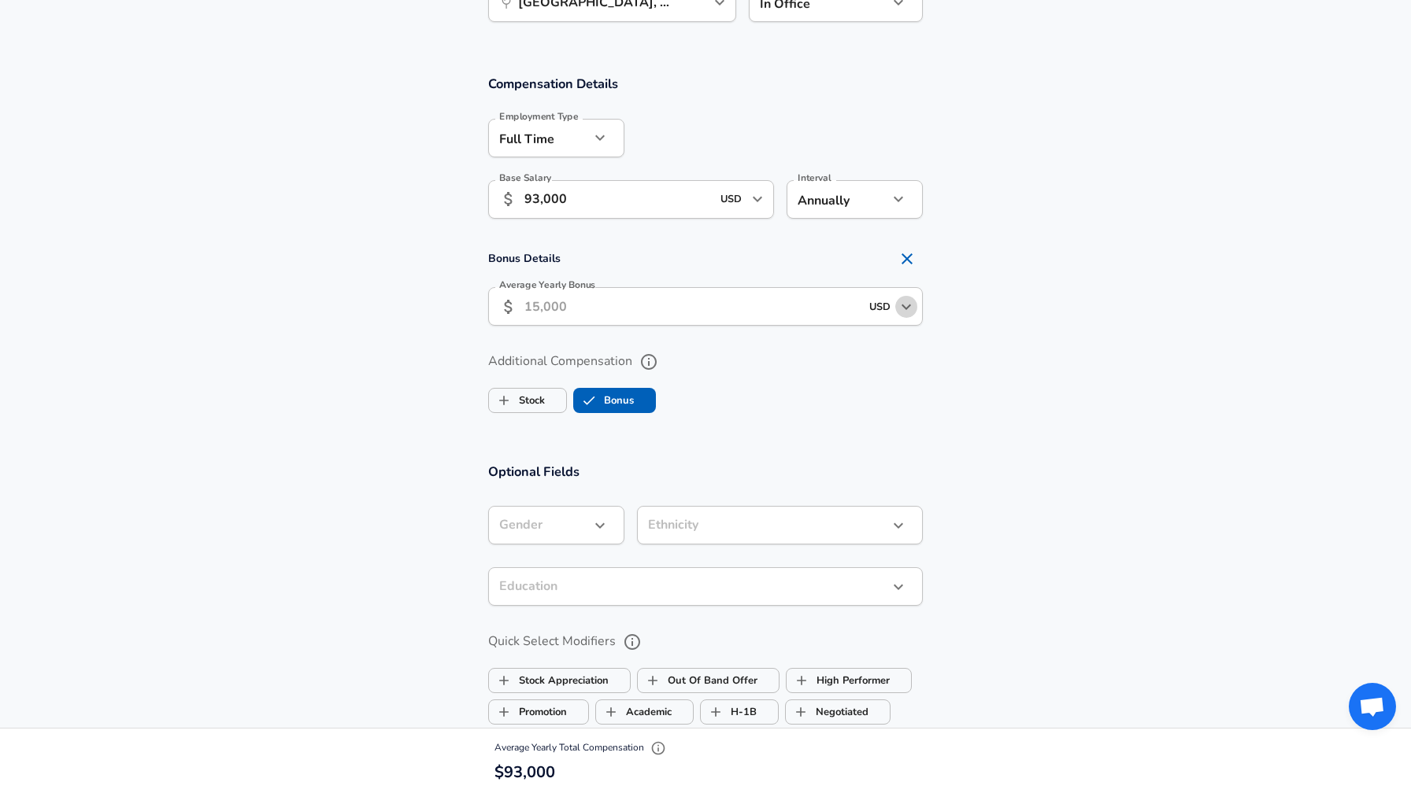
click at [904, 314] on icon "Open" at bounding box center [906, 307] width 19 height 19
click at [661, 312] on input "Average Yearly Bonus" at bounding box center [691, 306] width 335 height 39
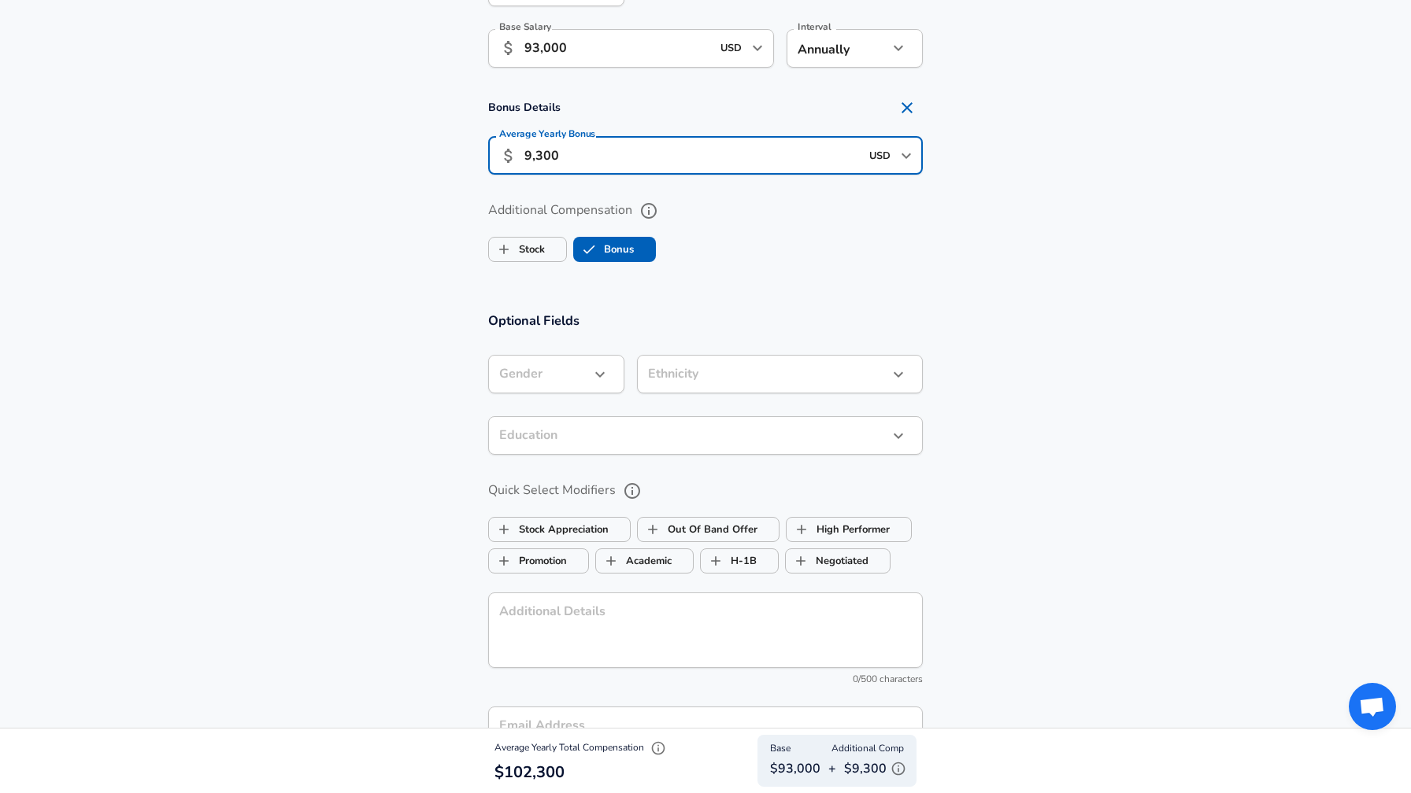
scroll to position [1252, 0]
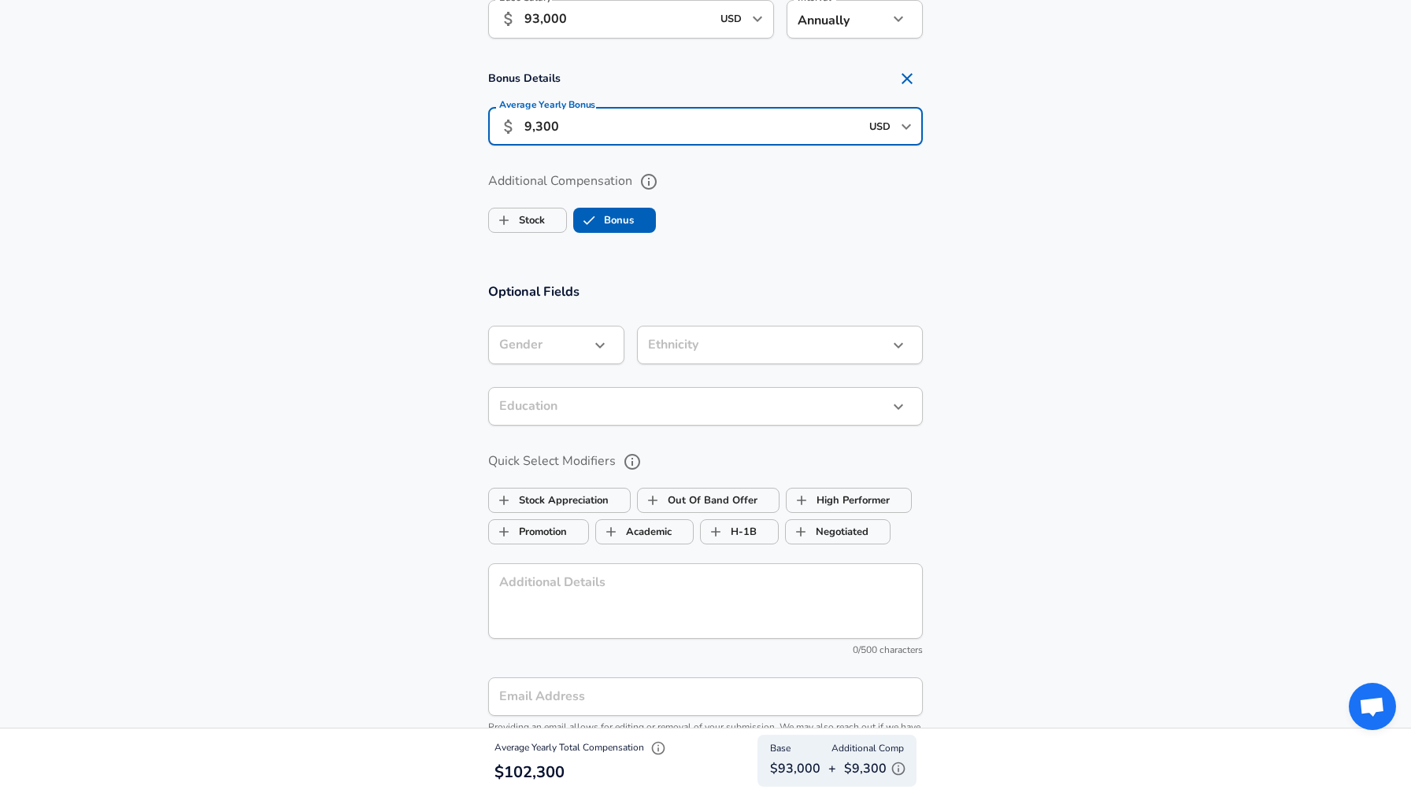
type input "9,300"
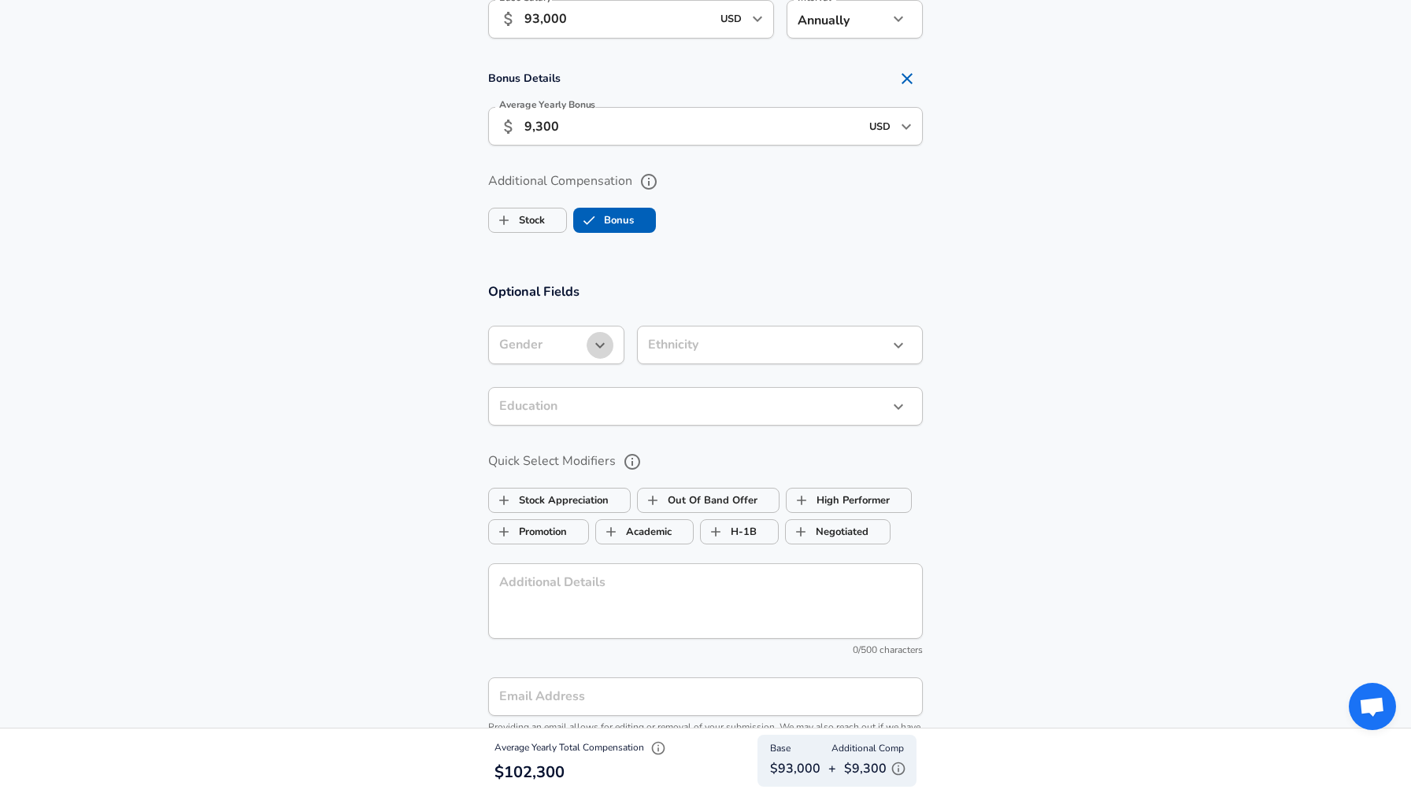
scroll to position [0, 0]
click at [593, 346] on icon "button" at bounding box center [599, 345] width 19 height 19
click at [576, 377] on li "[DEMOGRAPHIC_DATA]" at bounding box center [564, 384] width 152 height 24
type input "[DEMOGRAPHIC_DATA]"
click at [601, 345] on icon "button" at bounding box center [599, 346] width 9 height 6
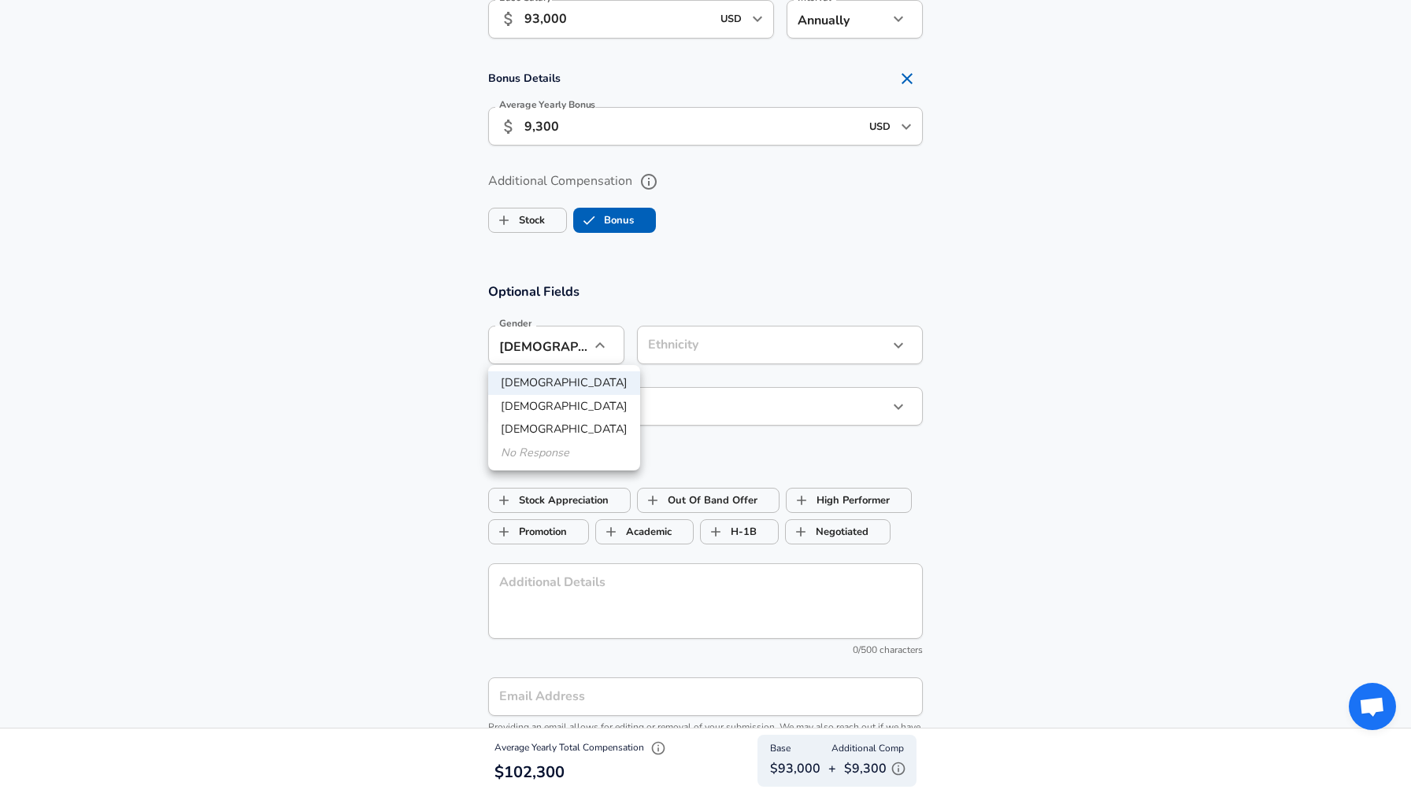
click at [601, 345] on div at bounding box center [705, 396] width 1411 height 793
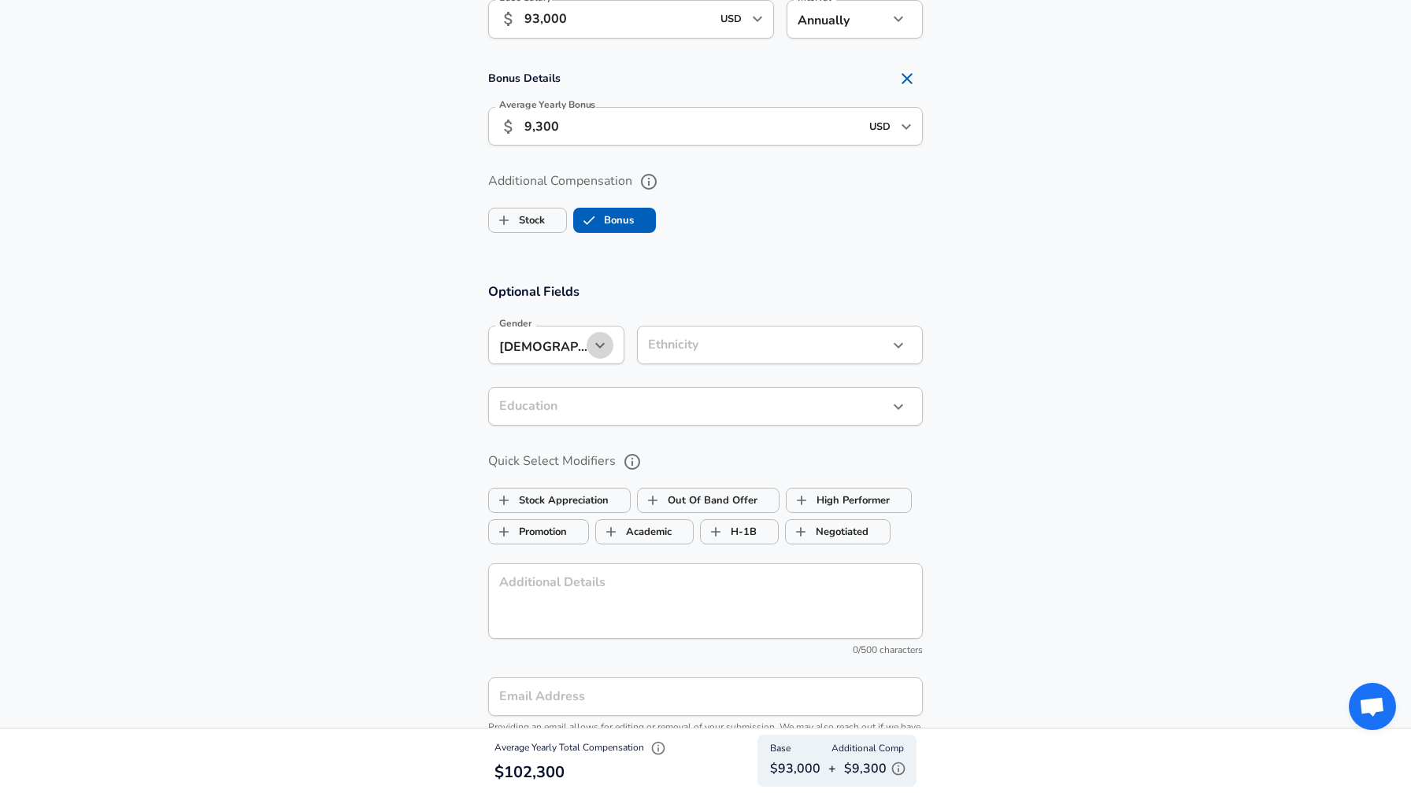
click at [601, 345] on icon "button" at bounding box center [599, 346] width 9 height 6
click at [575, 455] on li "No Response" at bounding box center [564, 454] width 152 height 24
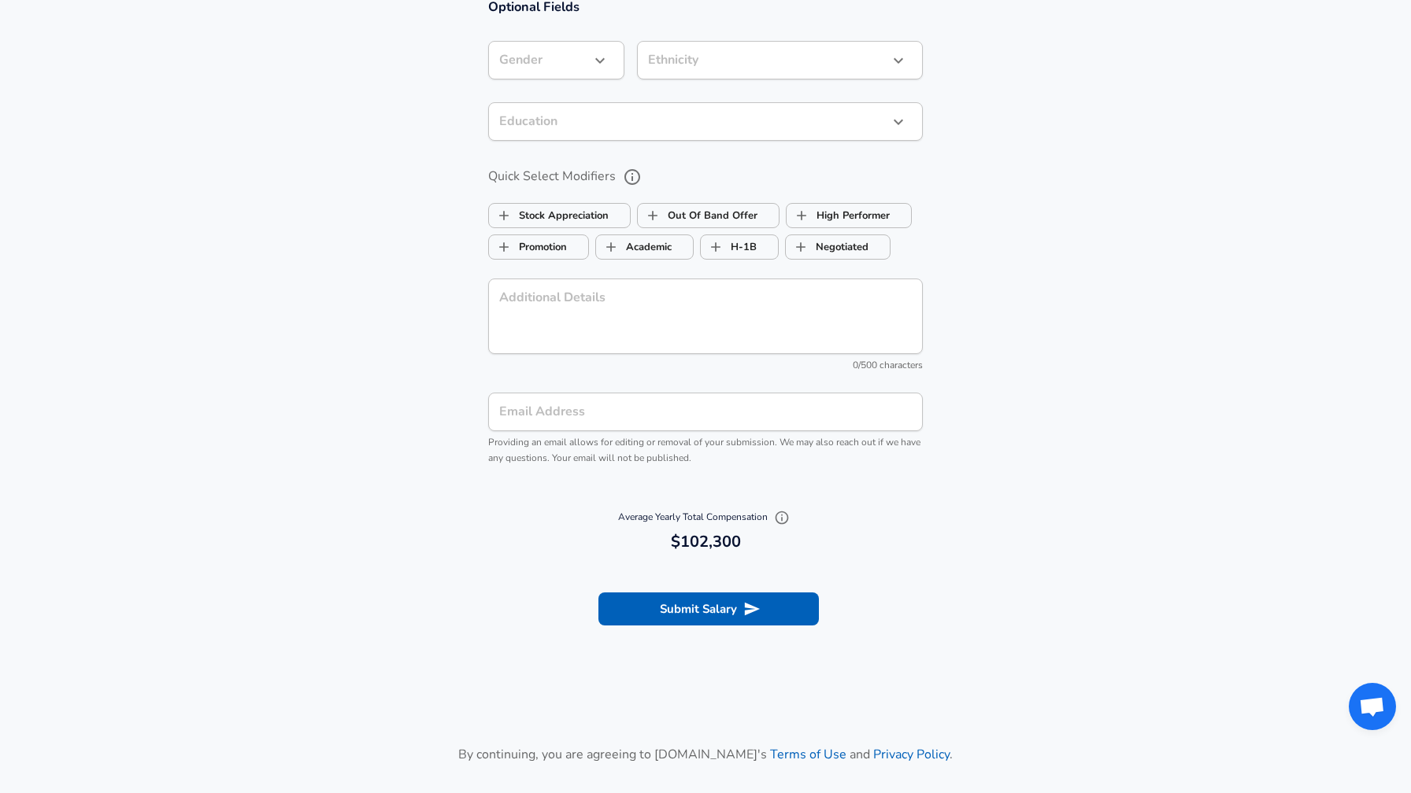
scroll to position [1719, 0]
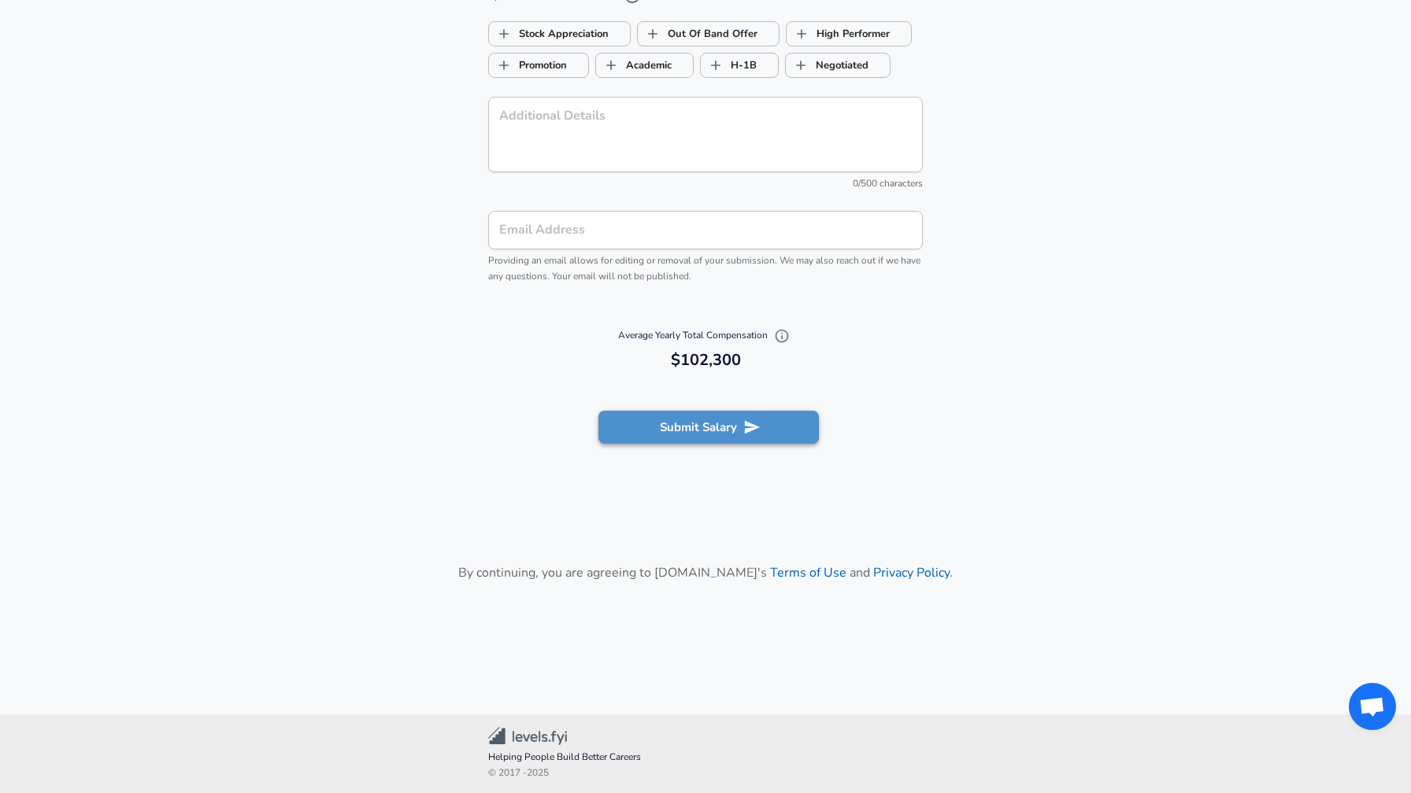
click at [679, 430] on button "Submit Salary" at bounding box center [708, 427] width 220 height 33
